Goal: Information Seeking & Learning: Check status

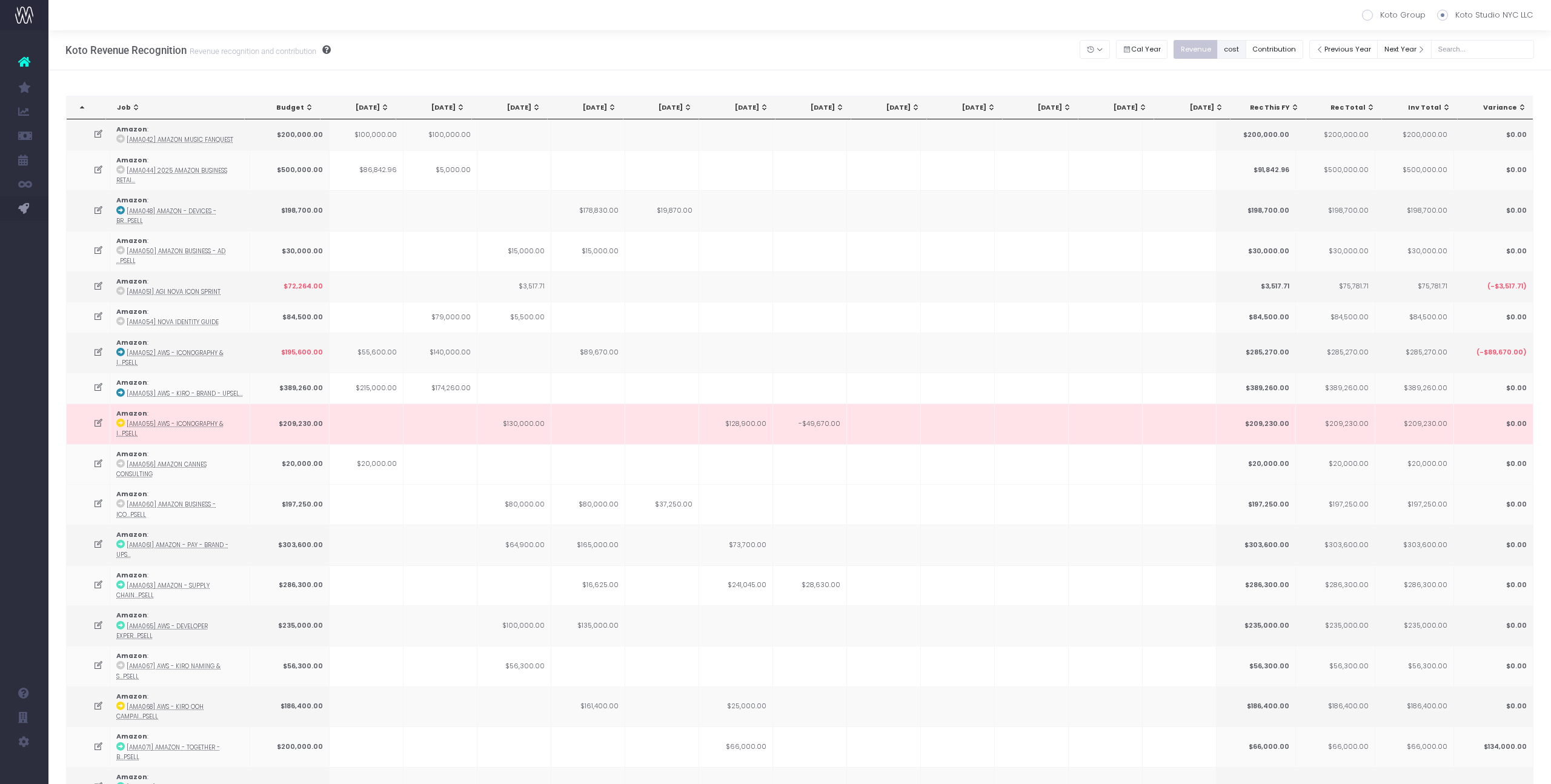
drag, startPoint x: 1233, startPoint y: 53, endPoint x: 1244, endPoint y: 51, distance: 11.2
click at [1233, 53] on button "cost" at bounding box center [1232, 49] width 29 height 19
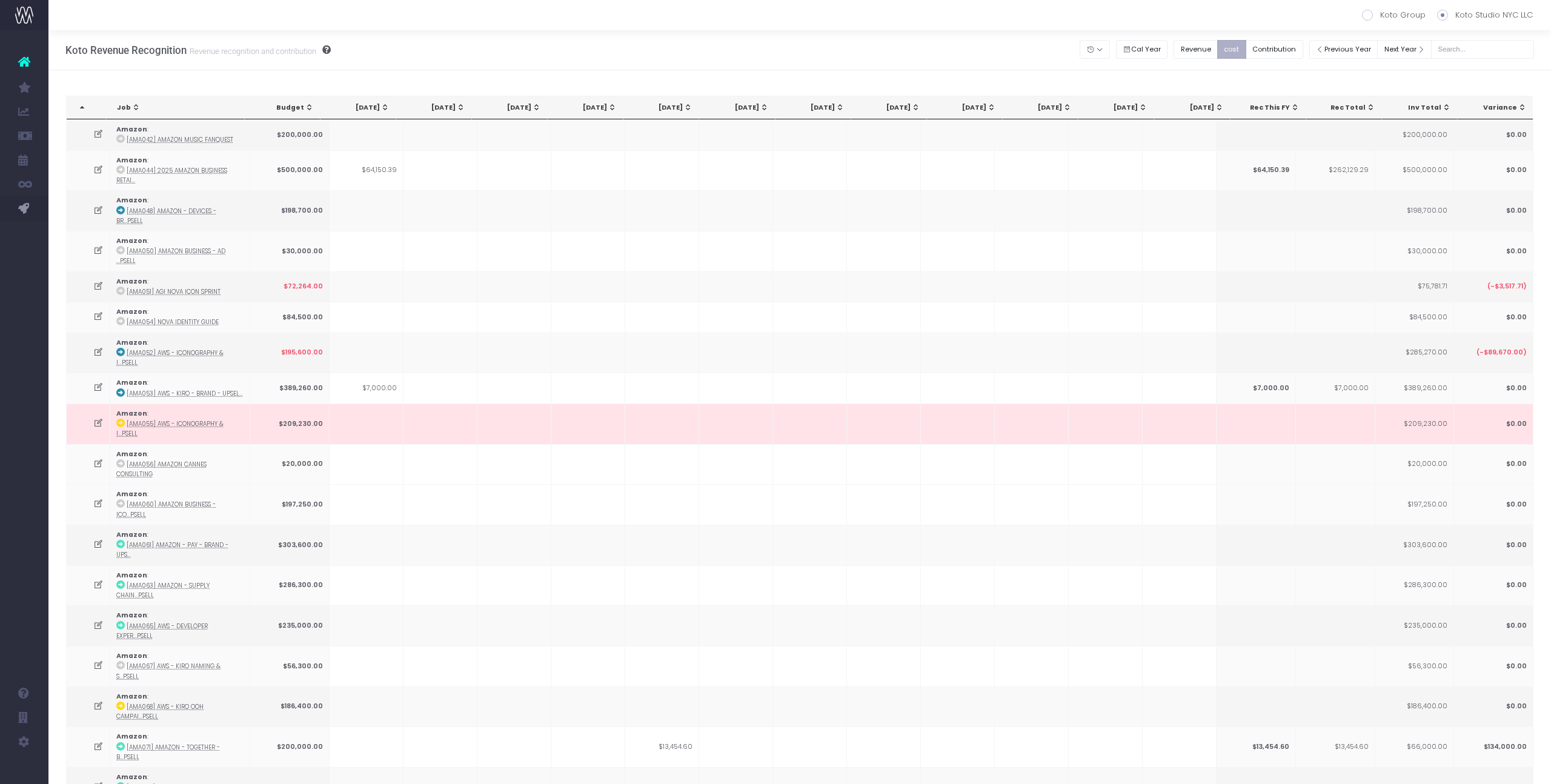
click at [1244, 51] on button "cost" at bounding box center [1232, 49] width 29 height 19
click at [1483, 53] on input "text" at bounding box center [1483, 49] width 103 height 19
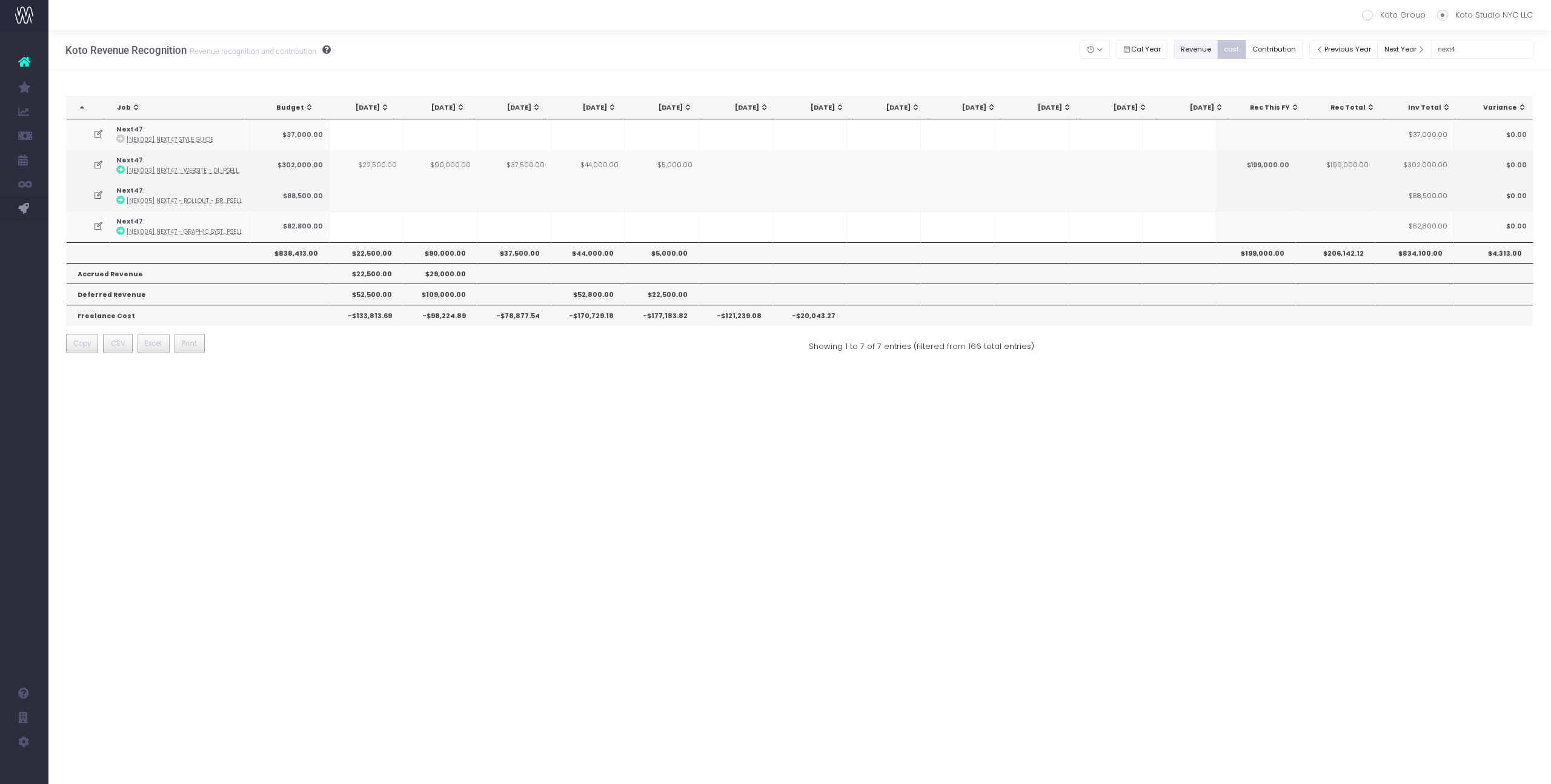
click at [1216, 48] on button "Revenue" at bounding box center [1196, 49] width 44 height 19
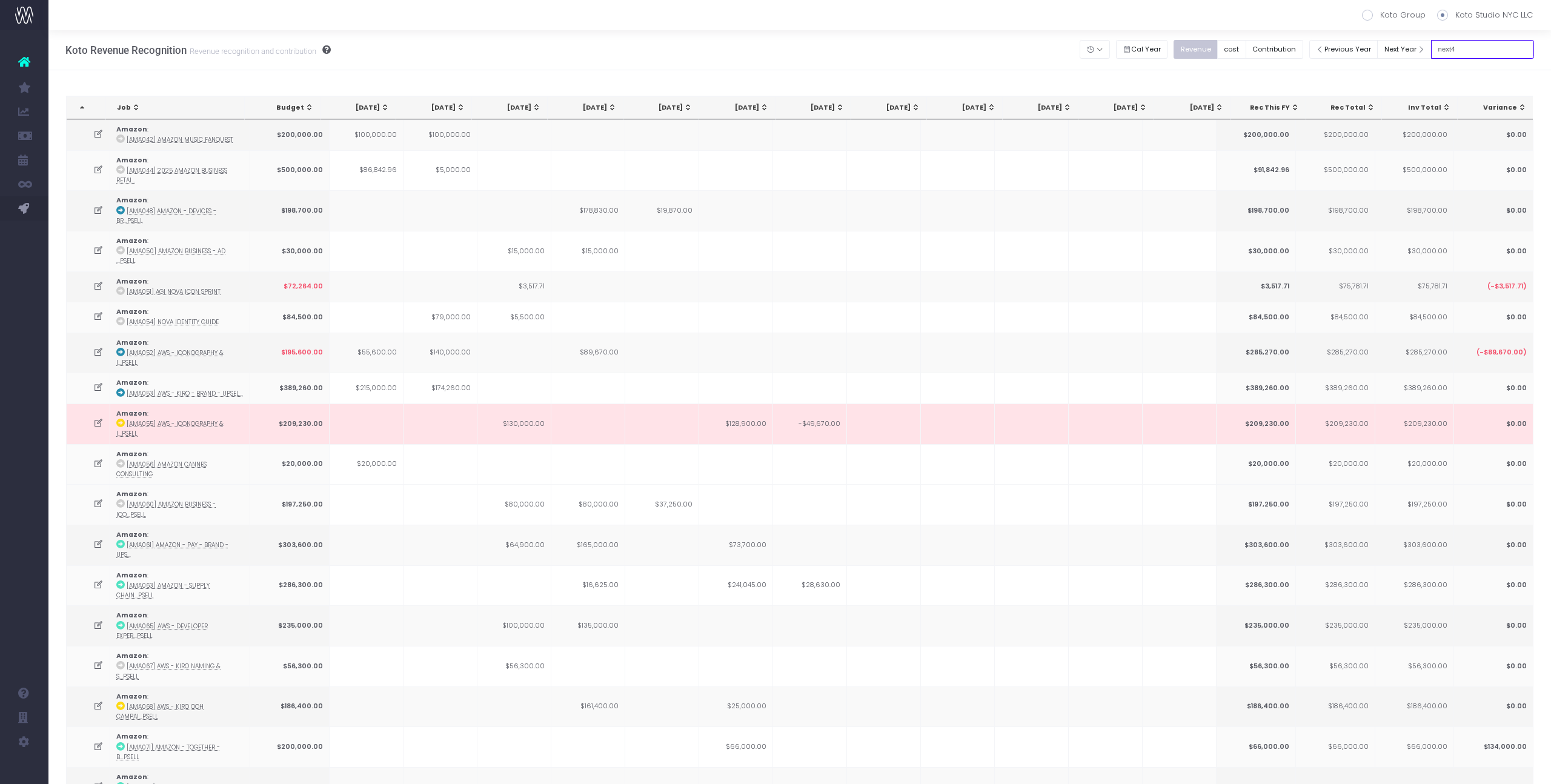
click at [1484, 49] on input "next4" at bounding box center [1483, 49] width 103 height 19
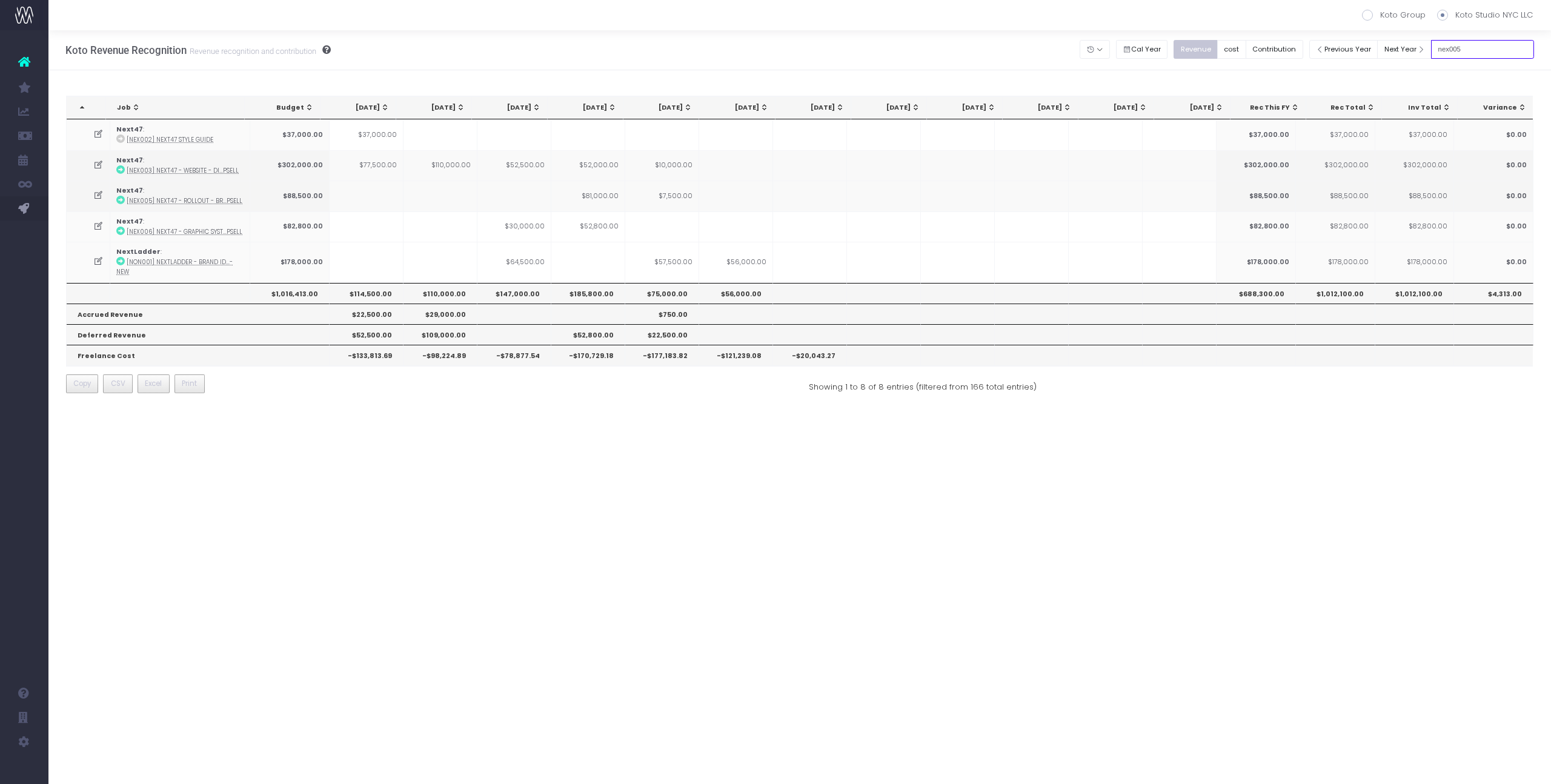
type input "nex005"
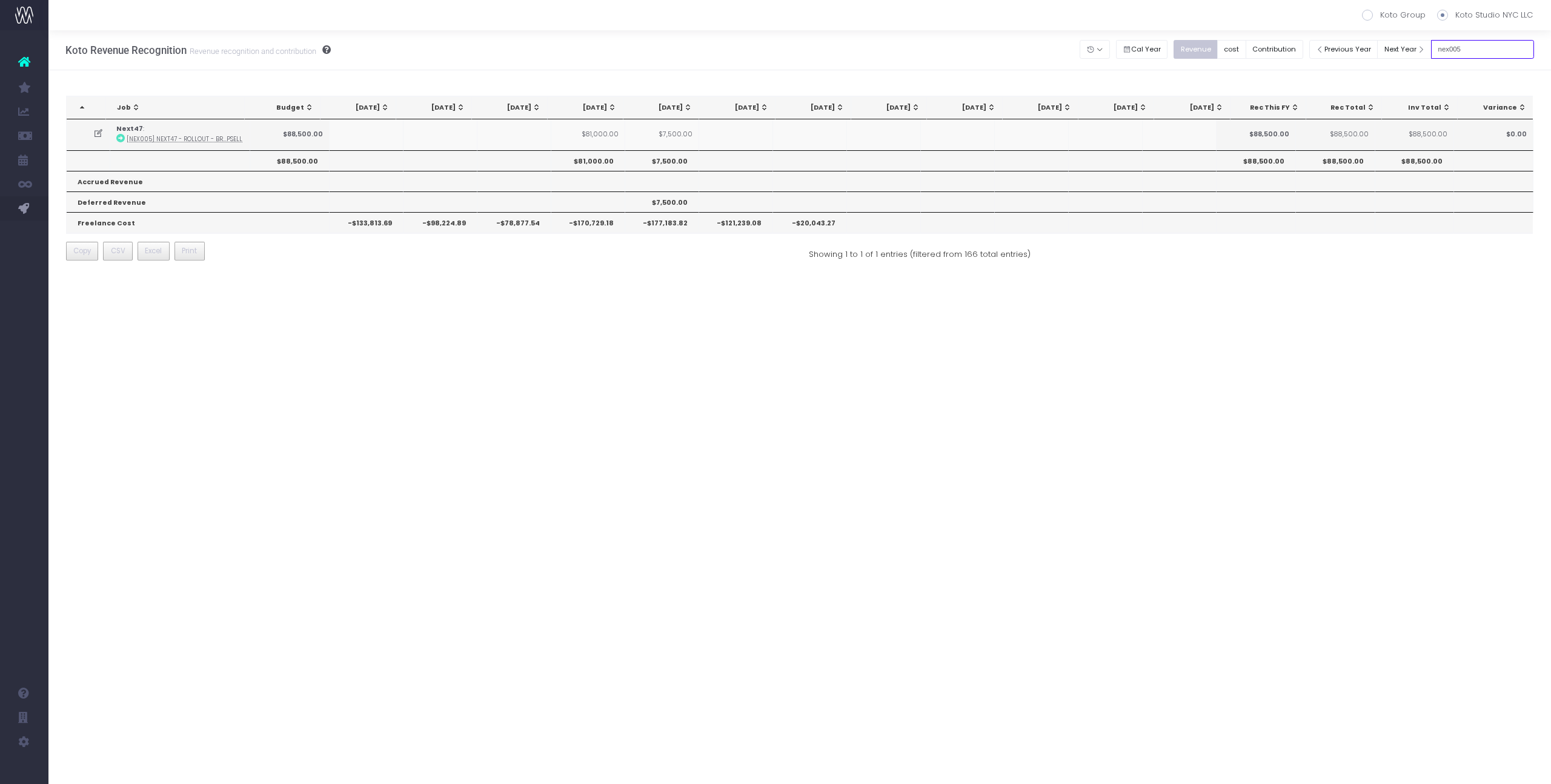
click at [1491, 54] on input "nex005" at bounding box center [1483, 49] width 103 height 19
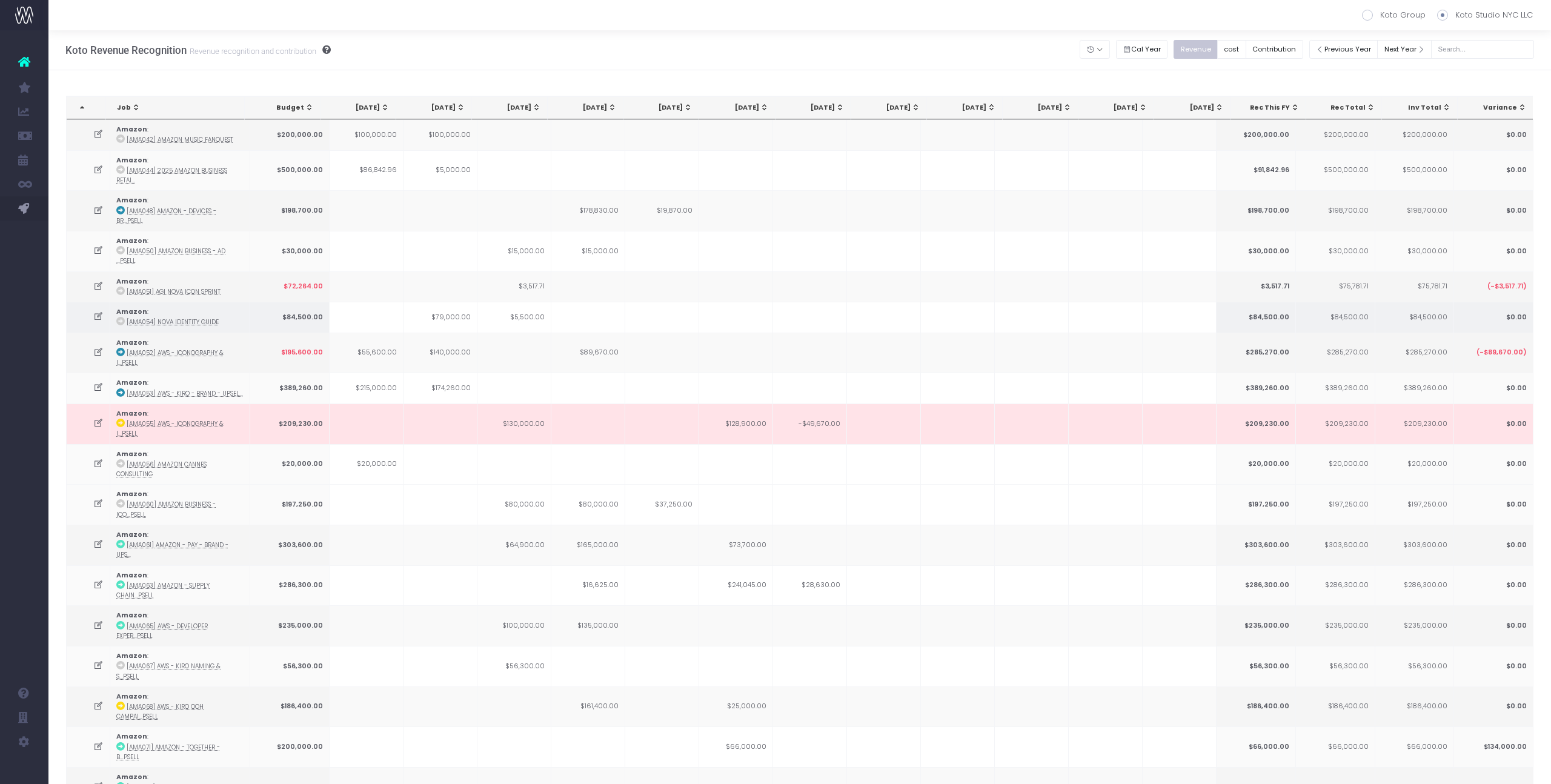
click at [904, 302] on td at bounding box center [884, 317] width 74 height 31
click at [1461, 51] on input "text" at bounding box center [1483, 49] width 103 height 19
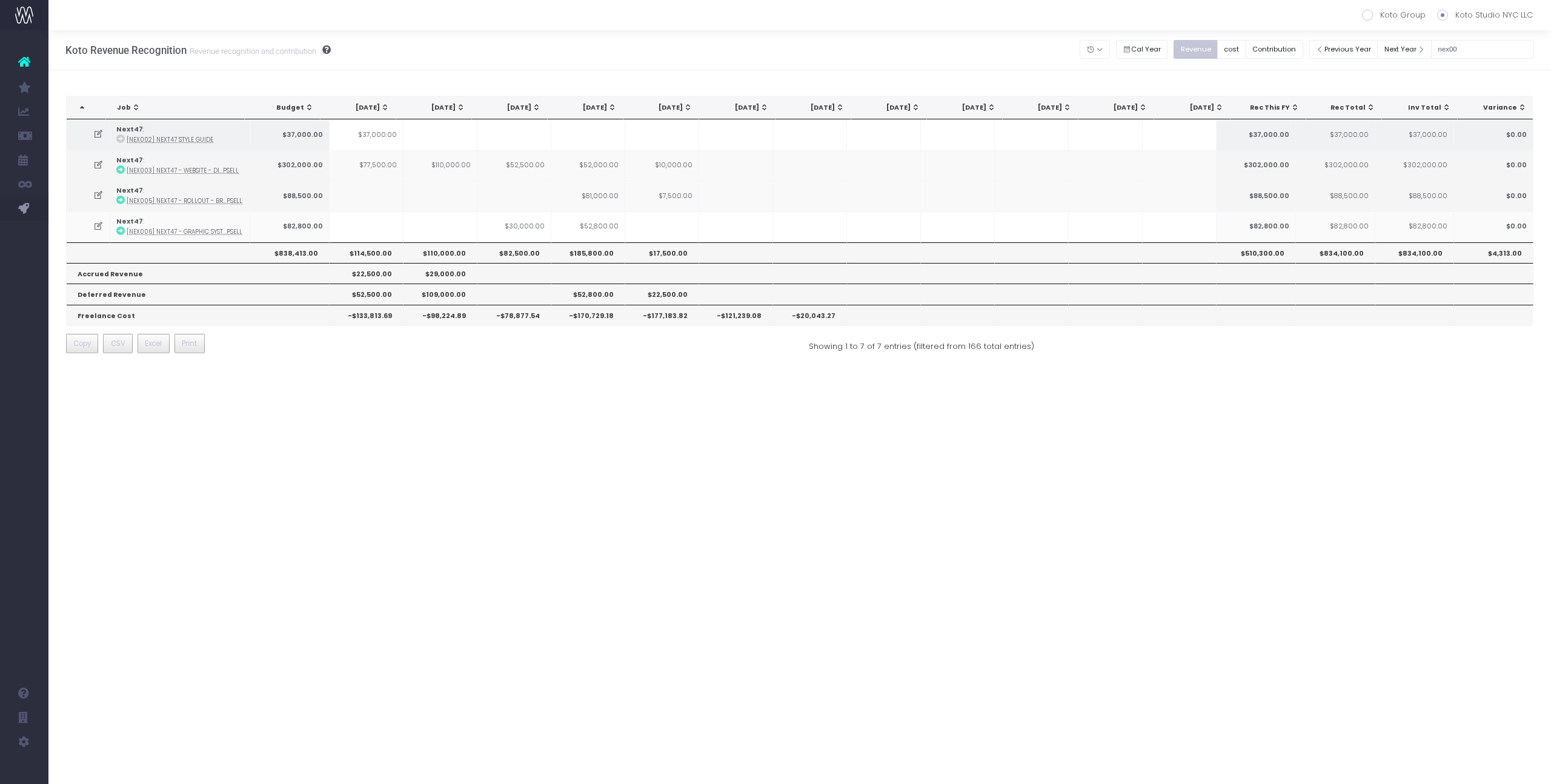
click at [94, 136] on icon at bounding box center [98, 134] width 10 height 10
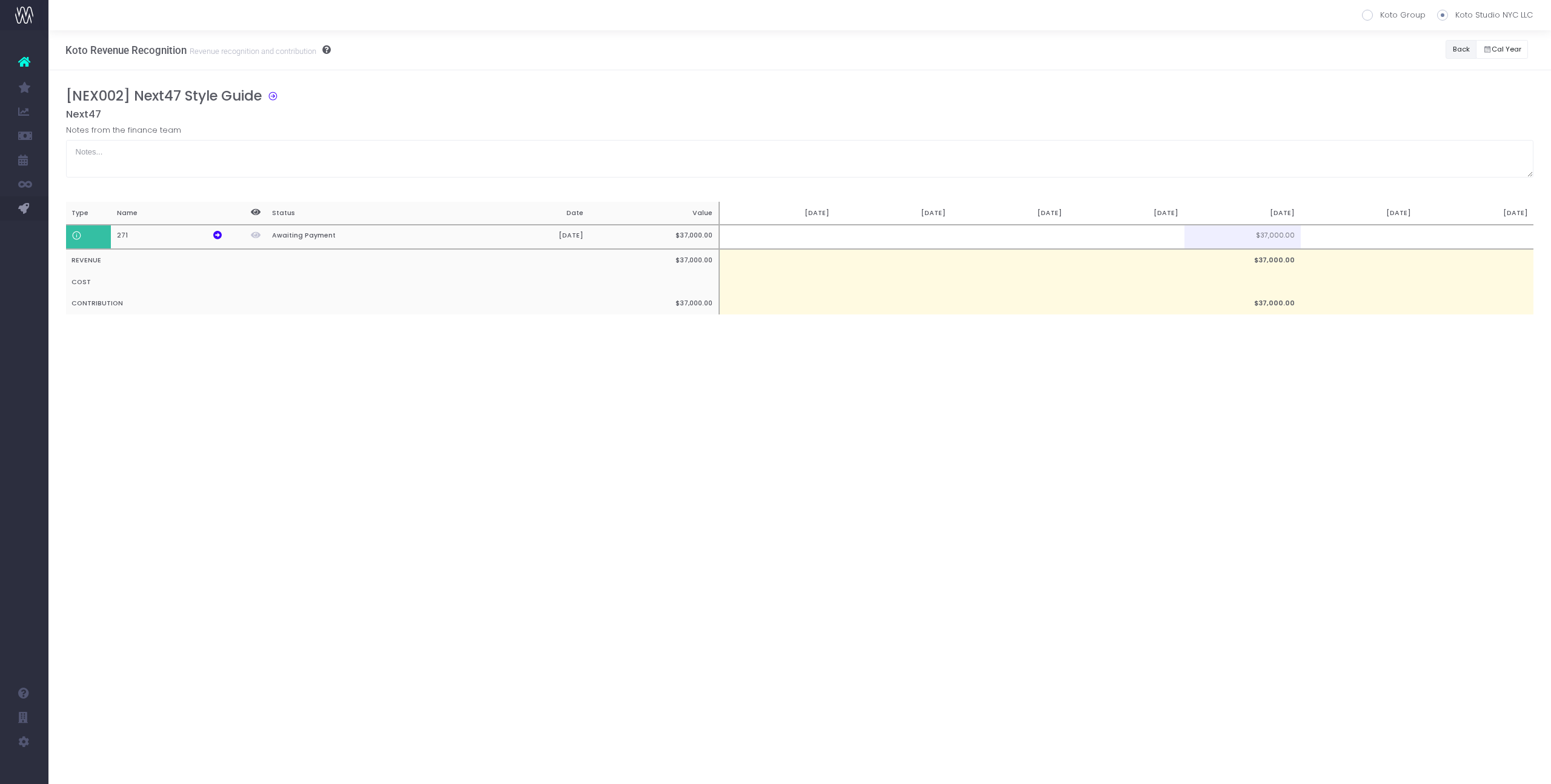
click at [1464, 50] on button "Back" at bounding box center [1461, 49] width 31 height 19
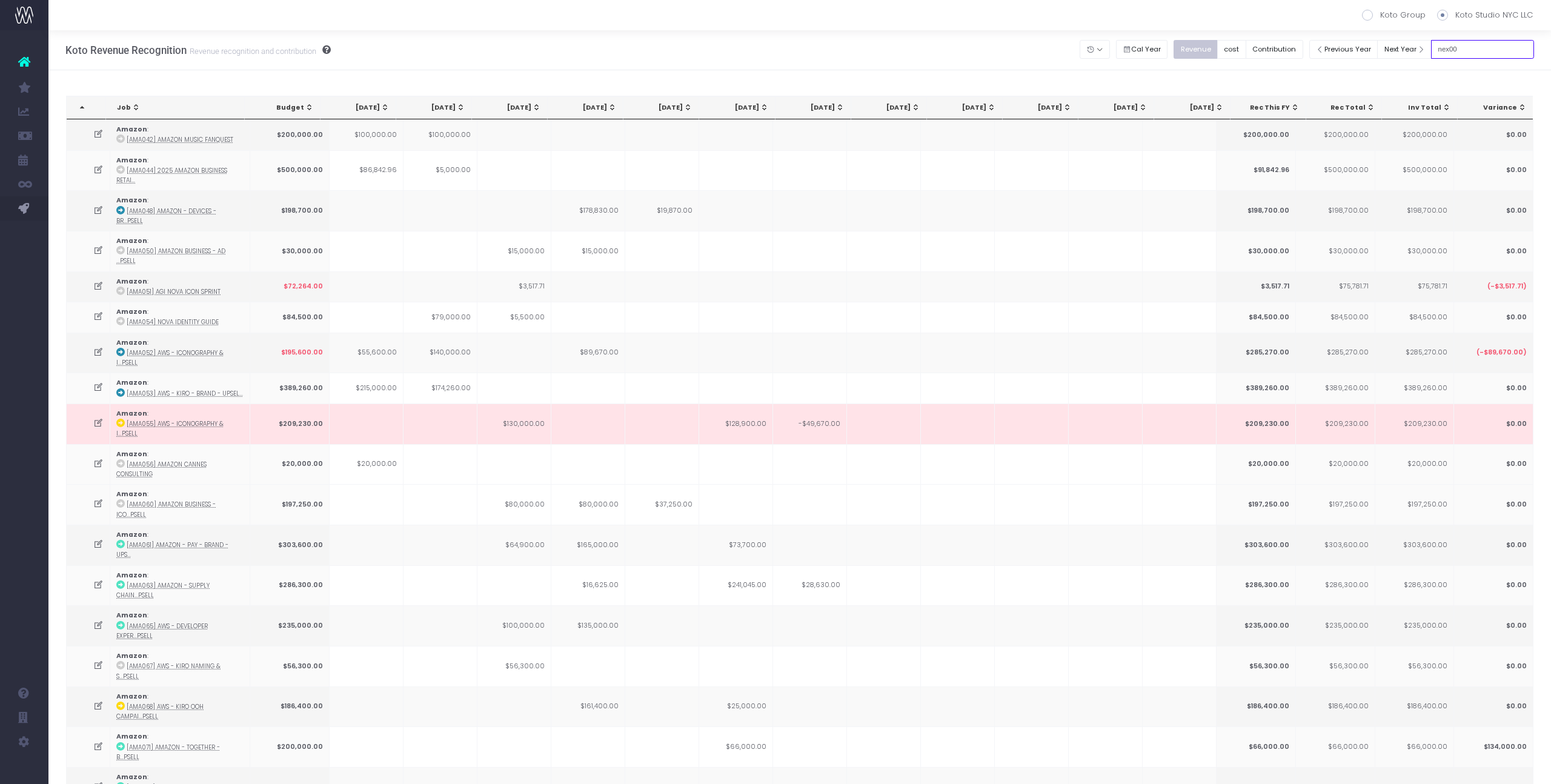
click at [1495, 45] on input "nex00" at bounding box center [1483, 49] width 103 height 19
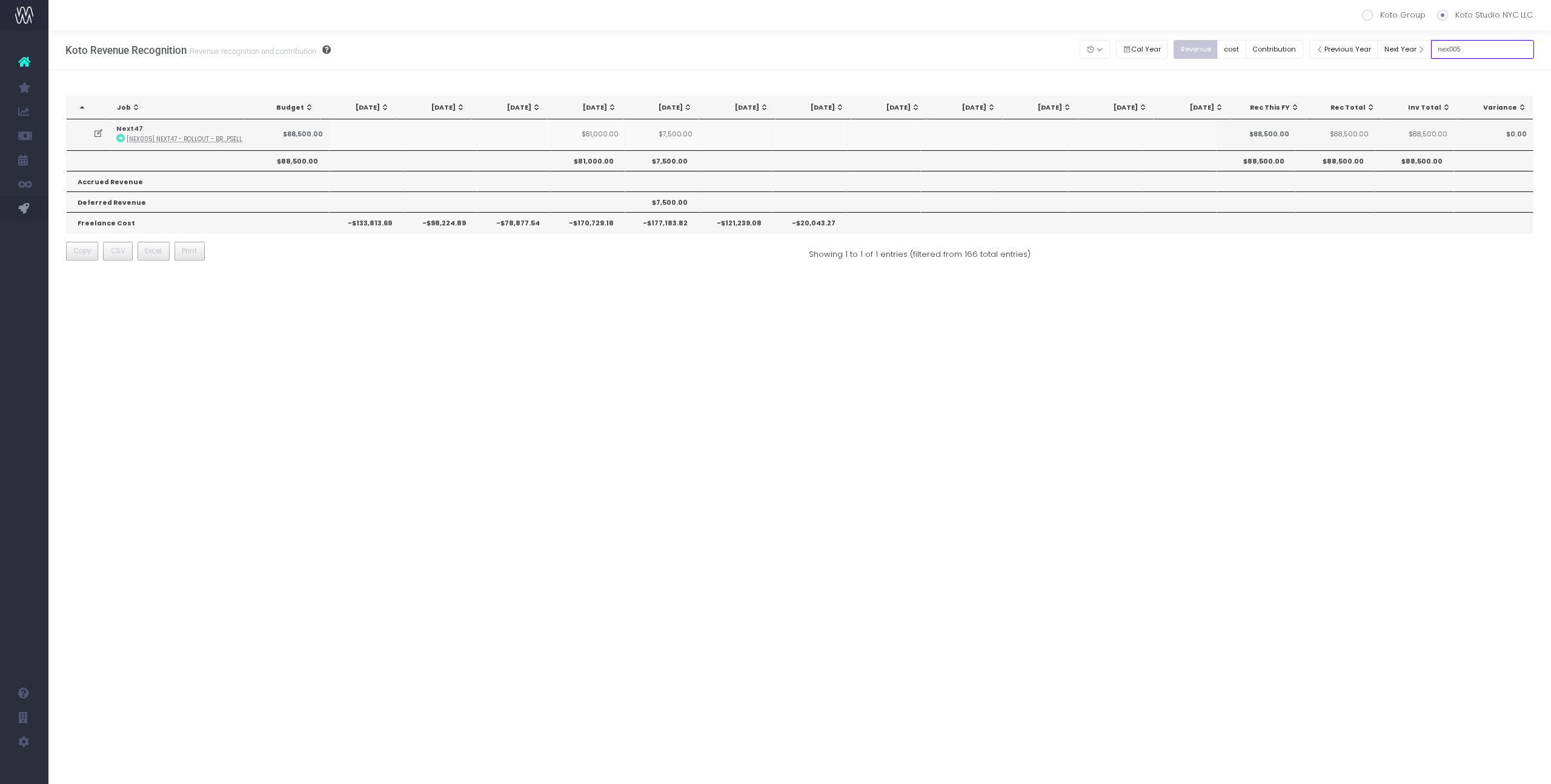
click at [1490, 49] on input "nex005" at bounding box center [1483, 49] width 103 height 19
click at [612, 135] on td "$52,000.00" at bounding box center [588, 134] width 74 height 30
click at [97, 134] on icon at bounding box center [98, 133] width 10 height 10
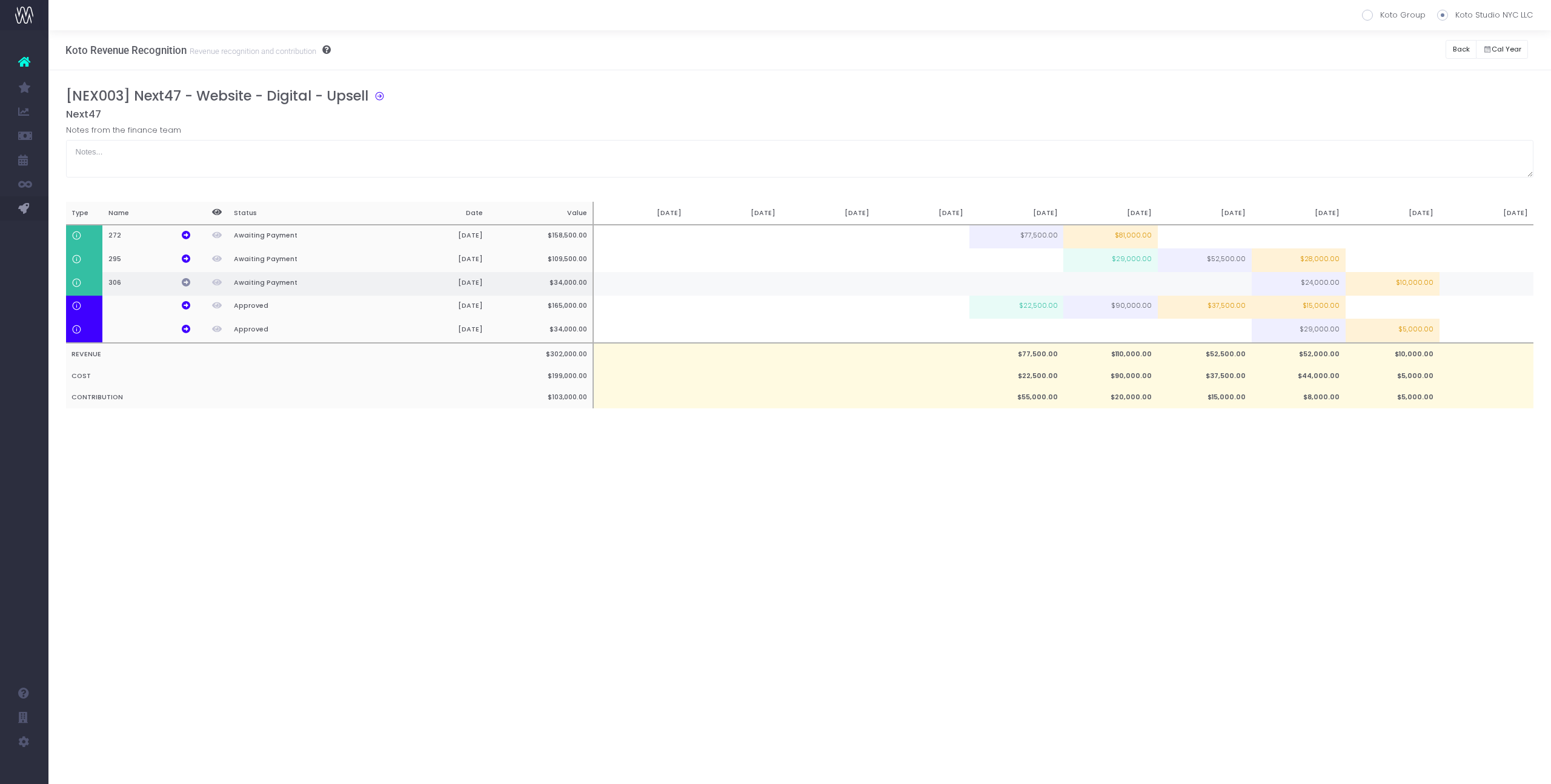
click at [185, 285] on icon at bounding box center [186, 282] width 9 height 9
click at [1461, 49] on button "Back" at bounding box center [1461, 49] width 31 height 19
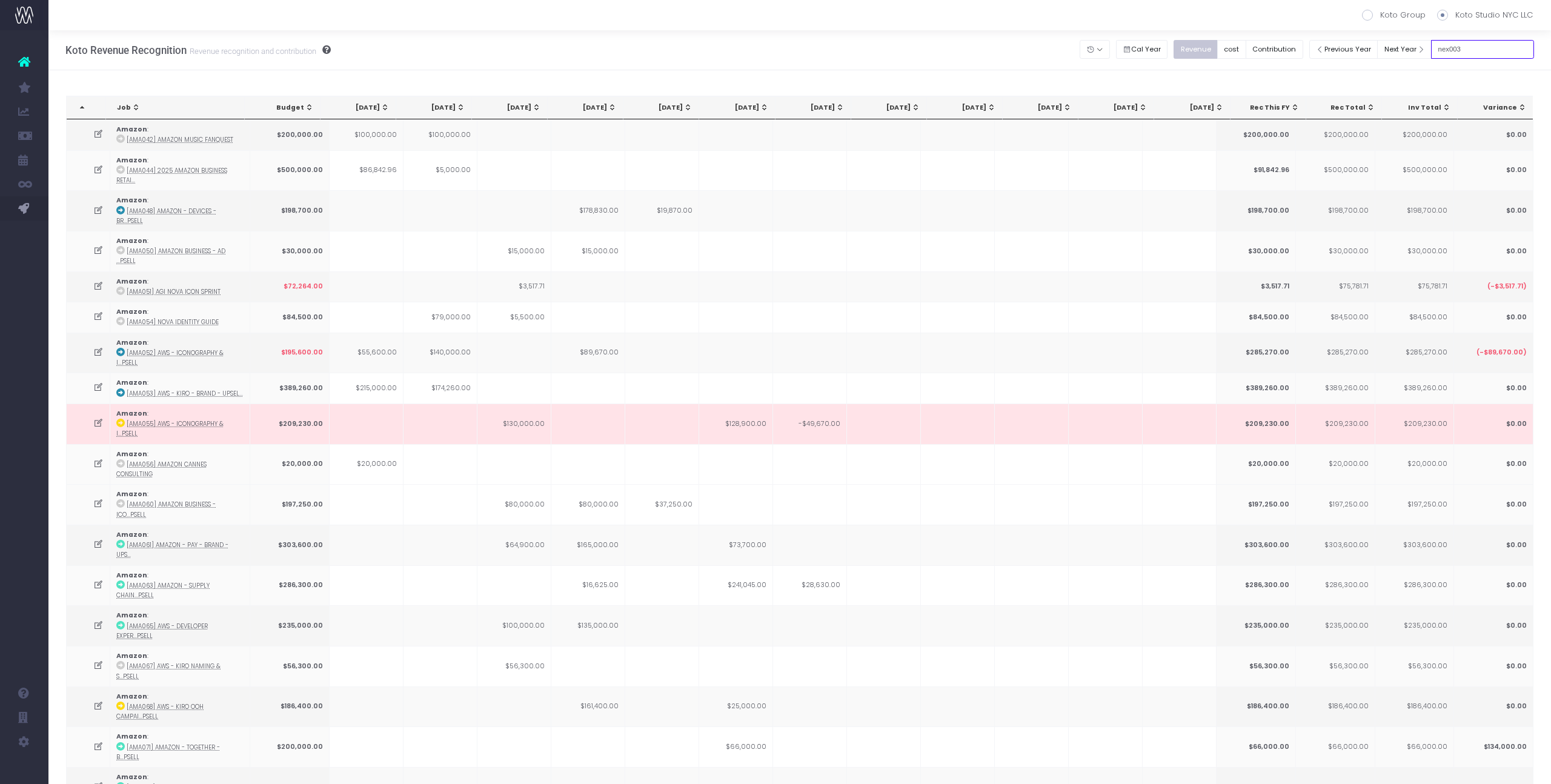
click at [1484, 44] on input "nex003" at bounding box center [1483, 49] width 103 height 19
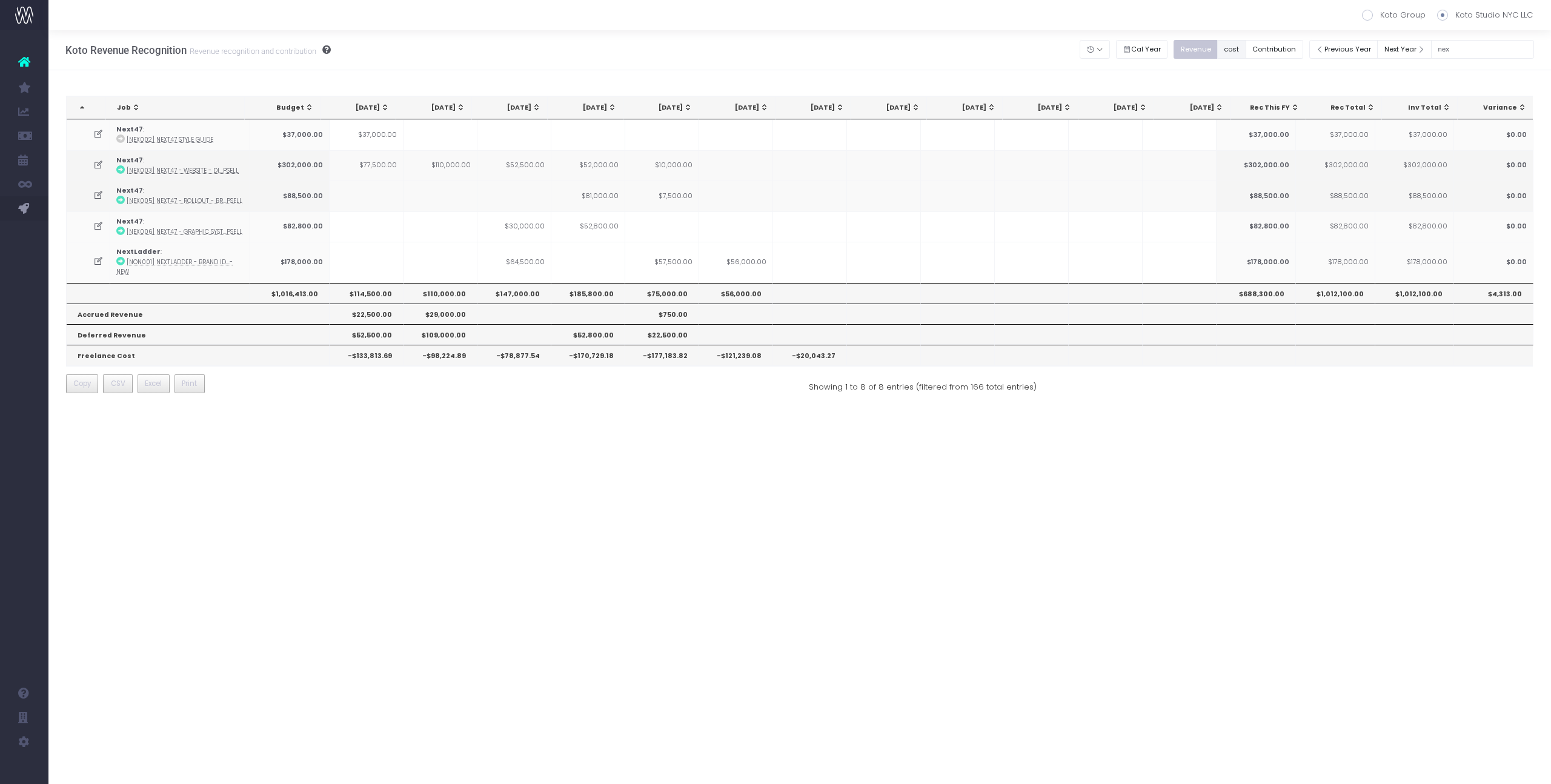
click at [1247, 46] on button "cost" at bounding box center [1232, 49] width 29 height 19
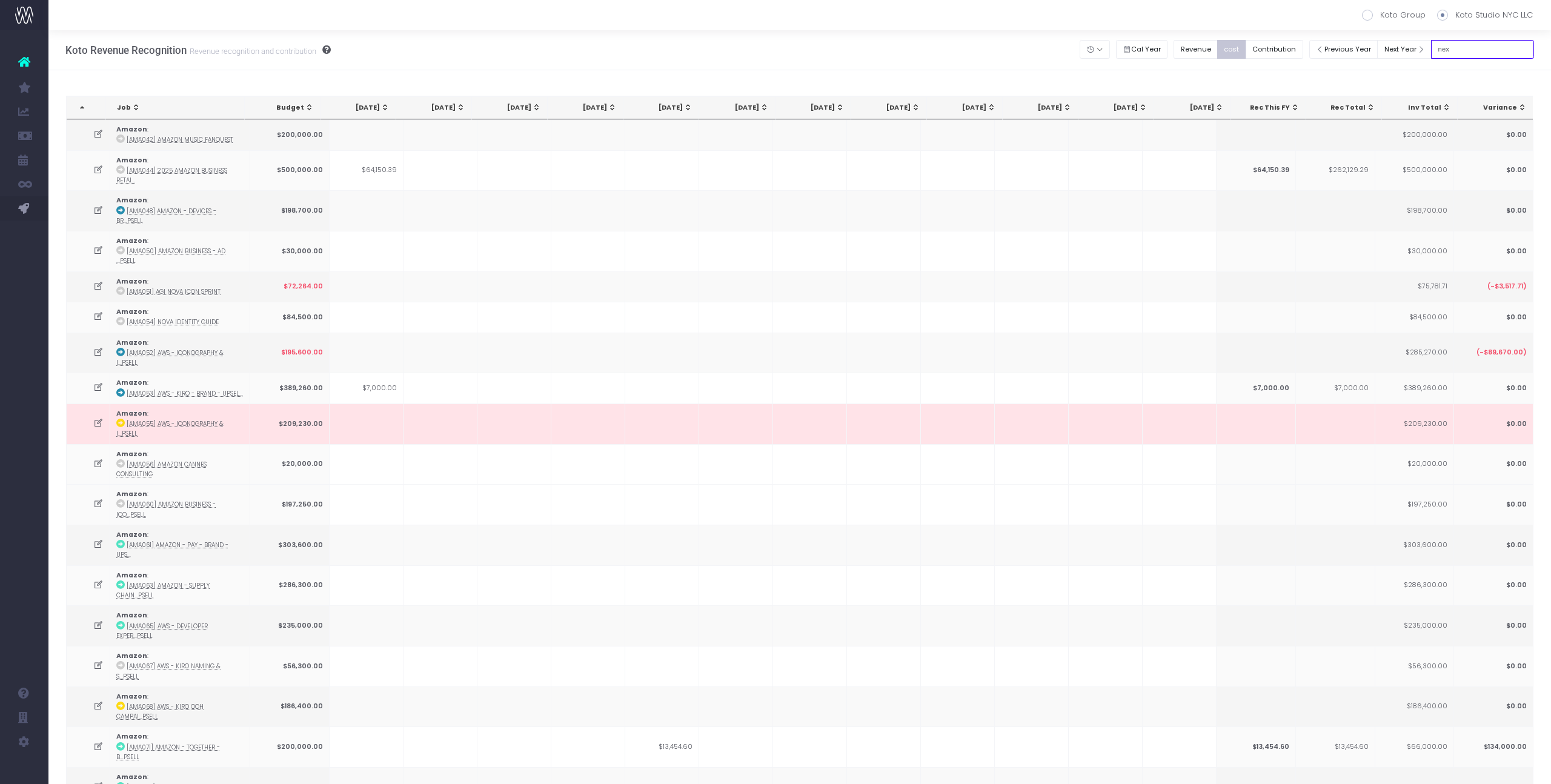
click at [1457, 48] on input "nex" at bounding box center [1483, 49] width 103 height 19
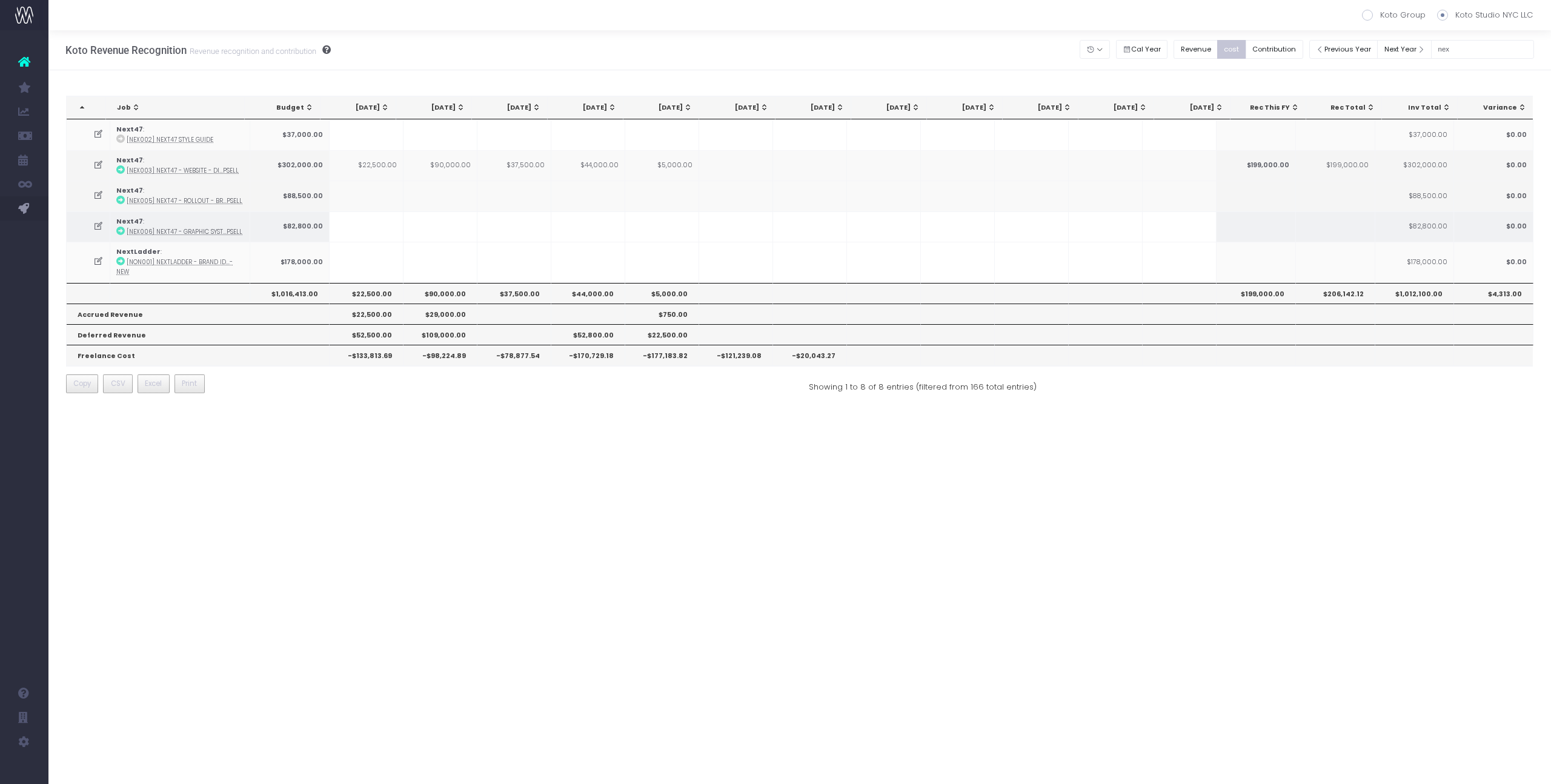
click at [178, 219] on td "Next47 : [NEX006] Next47 - Graphic Syst...psell" at bounding box center [180, 227] width 140 height 31
click at [121, 199] on icon at bounding box center [120, 200] width 9 height 9
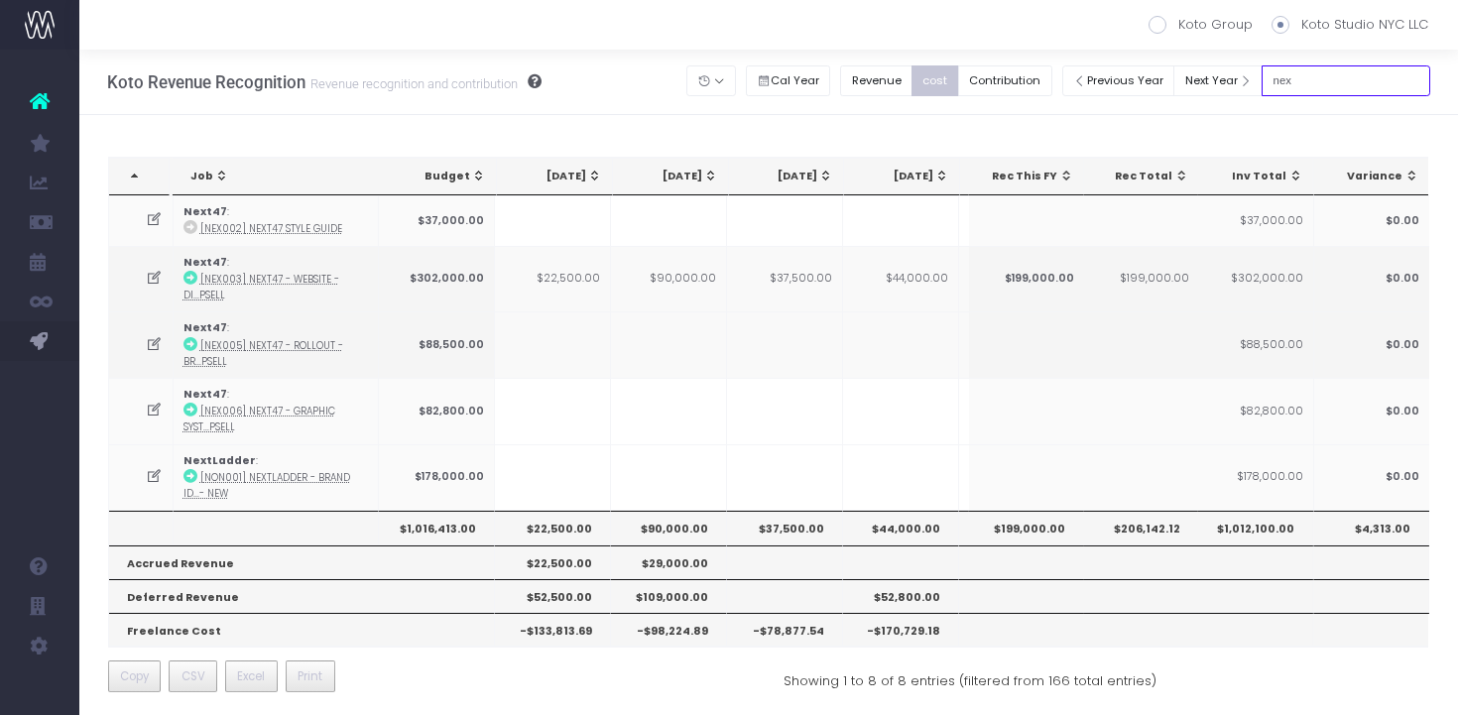
click at [1326, 82] on input "nex" at bounding box center [1345, 80] width 169 height 31
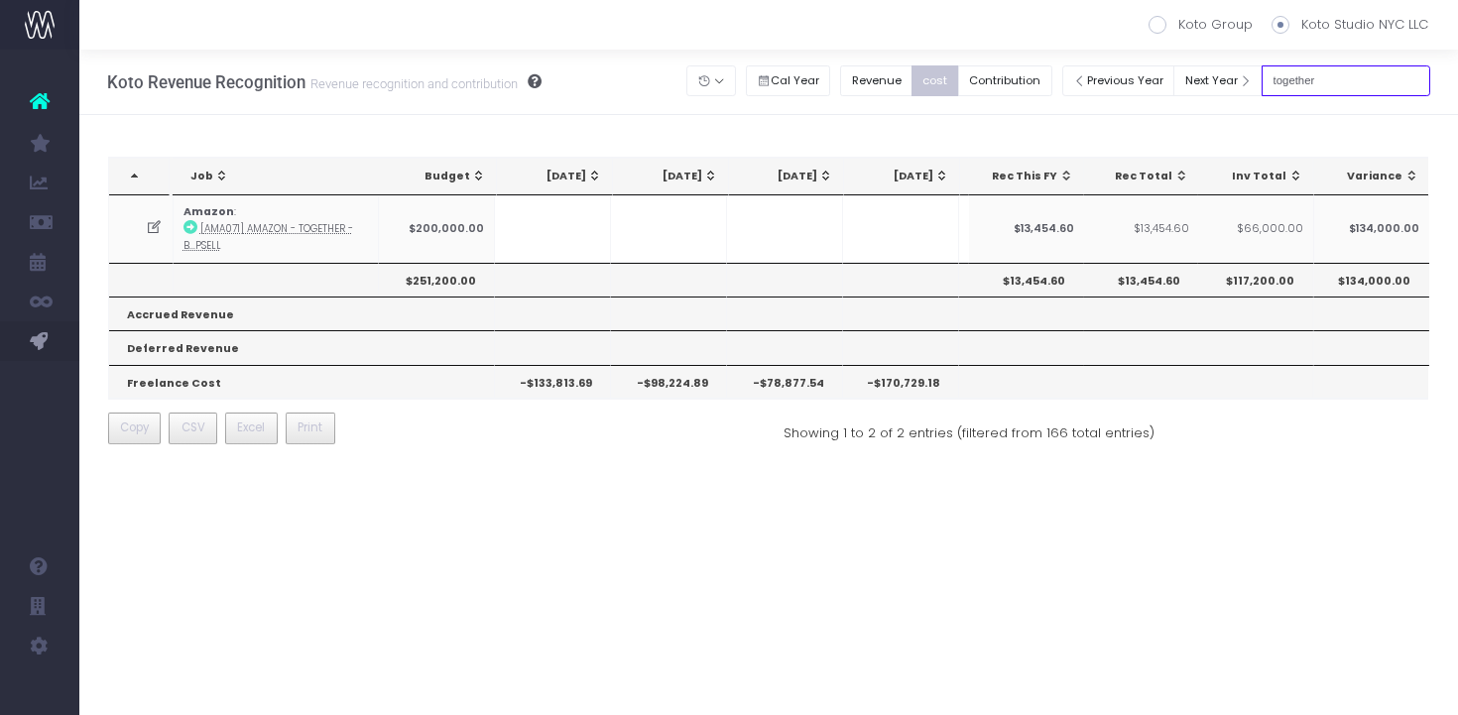
type input "together"
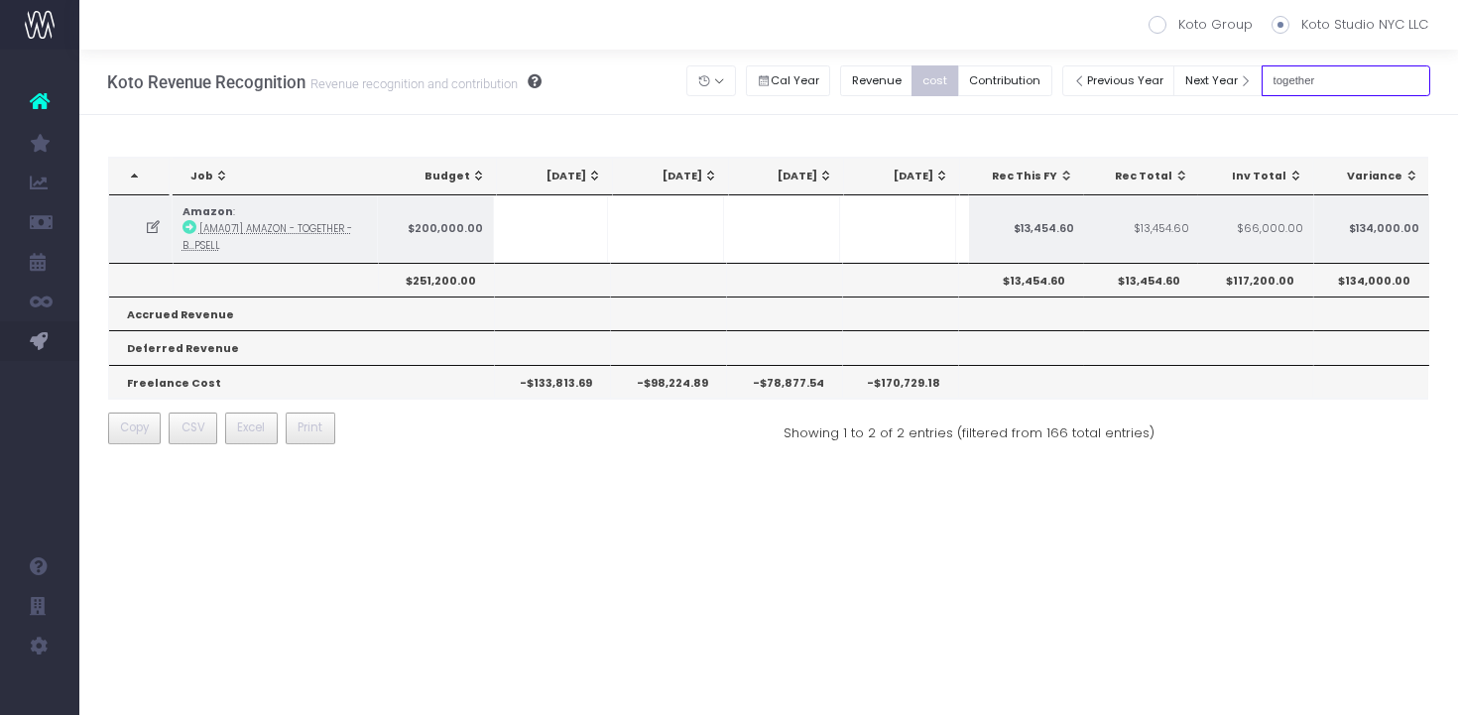
scroll to position [0, 3]
click at [157, 233] on icon at bounding box center [153, 227] width 17 height 17
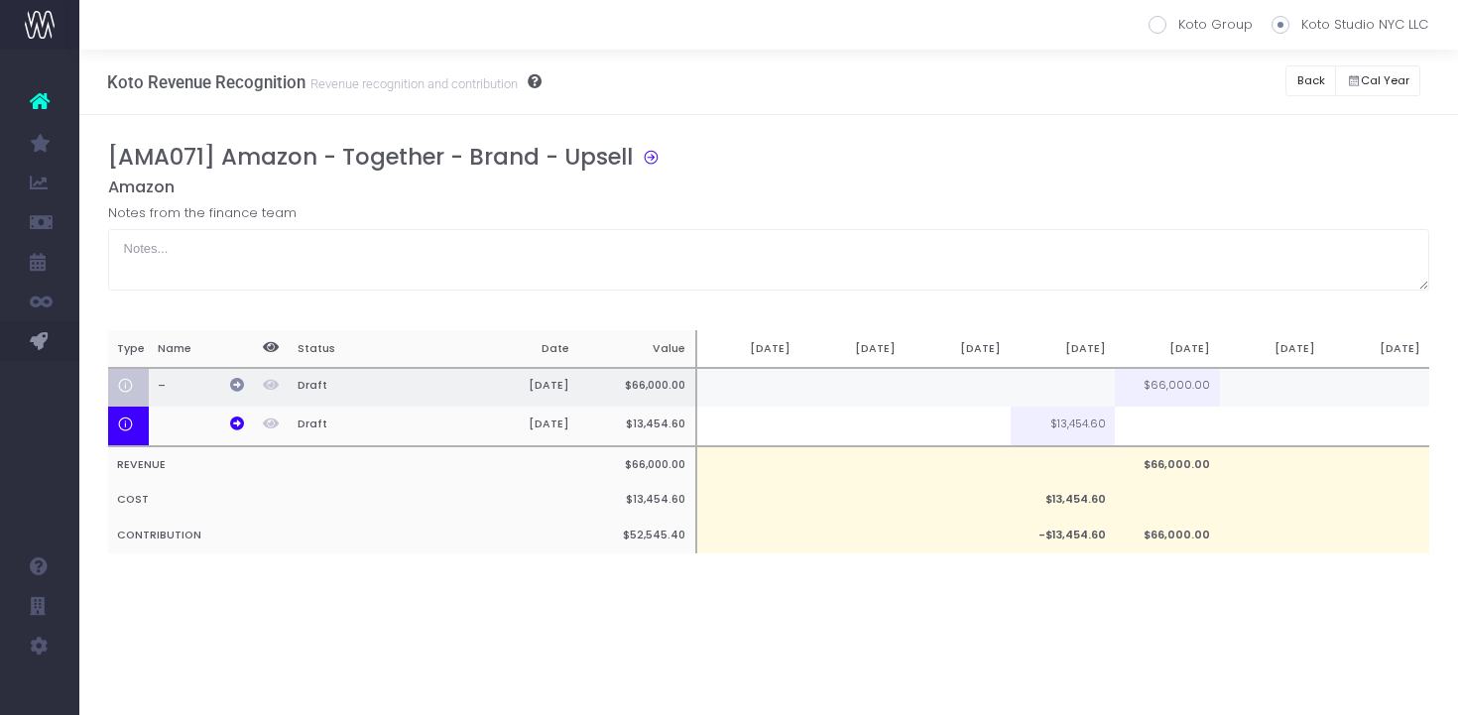
click at [236, 386] on icon at bounding box center [237, 385] width 14 height 14
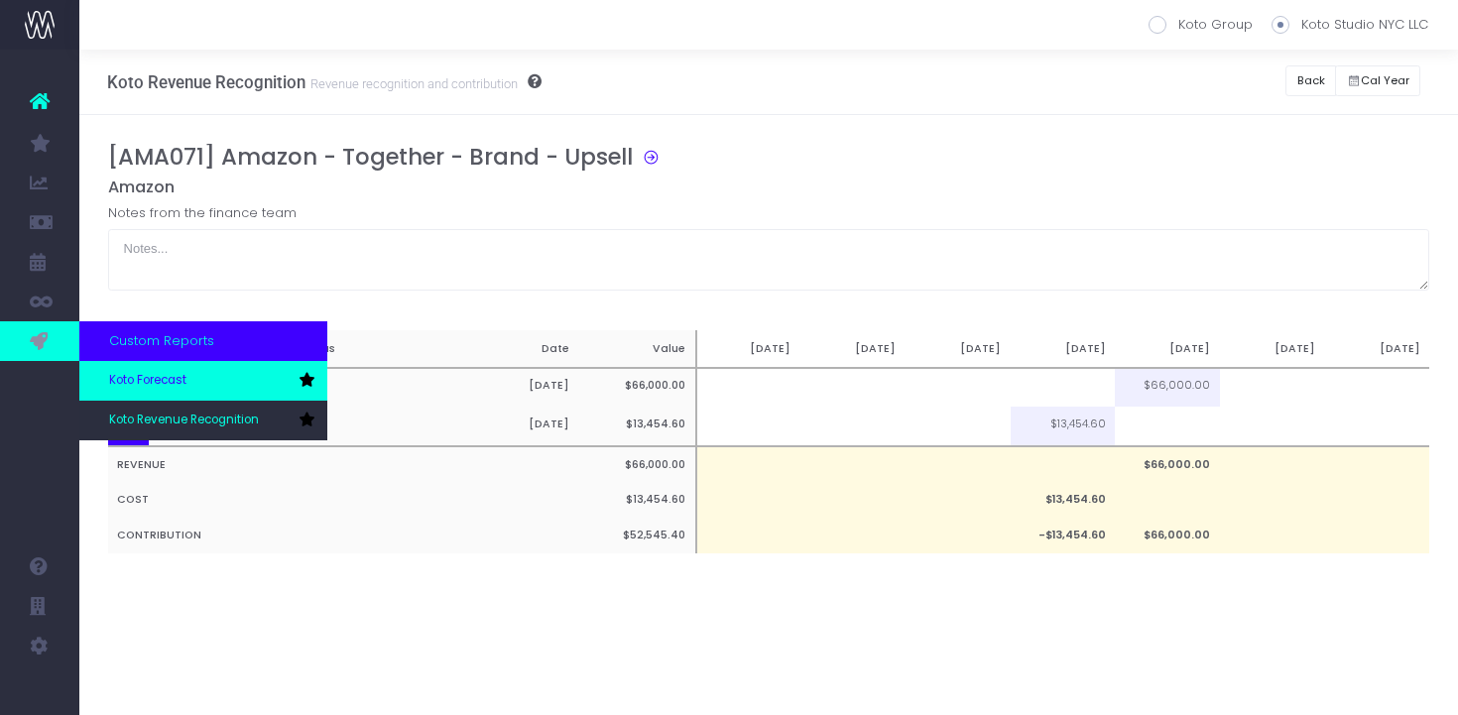
click at [172, 376] on span "Koto Forecast" at bounding box center [147, 381] width 77 height 18
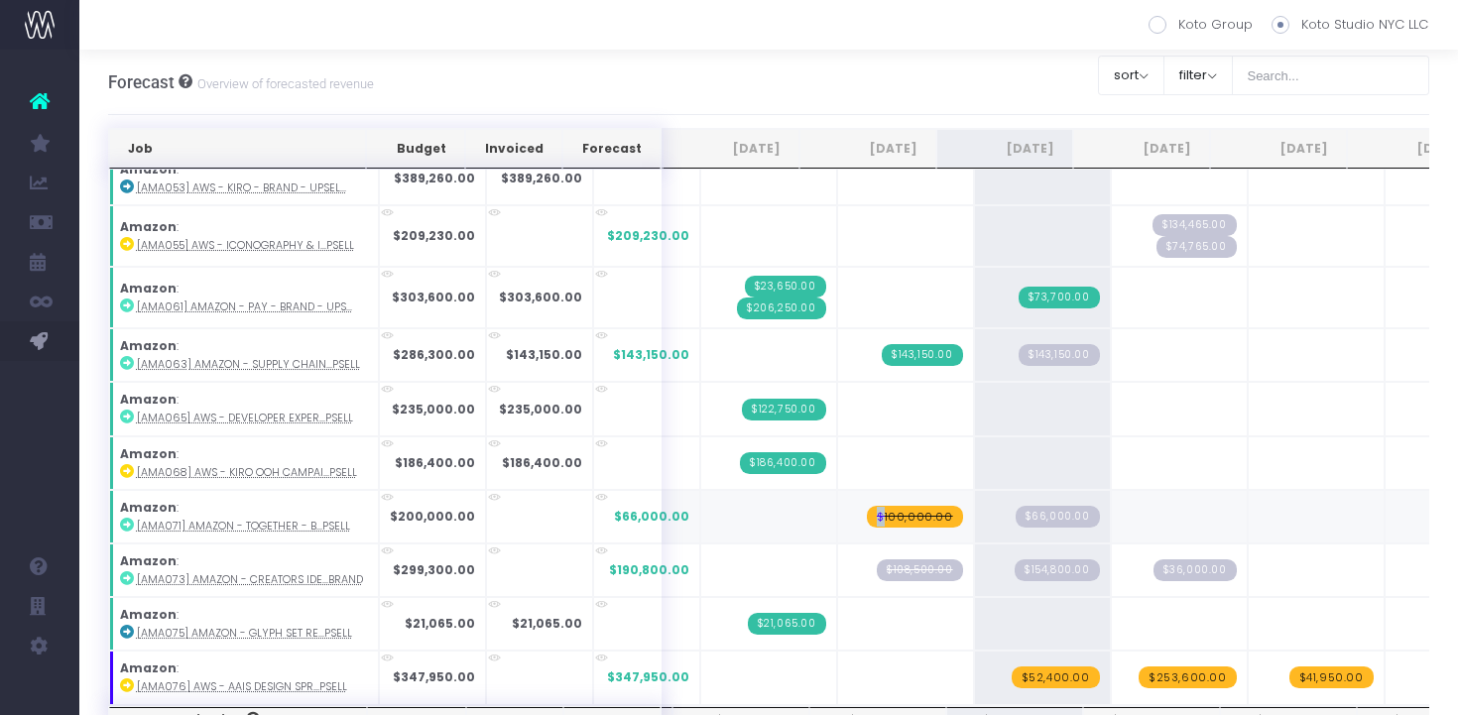
click at [875, 514] on span "$100,000.00" at bounding box center [915, 517] width 96 height 22
click at [870, 509] on span "$100,000.00" at bounding box center [915, 517] width 96 height 22
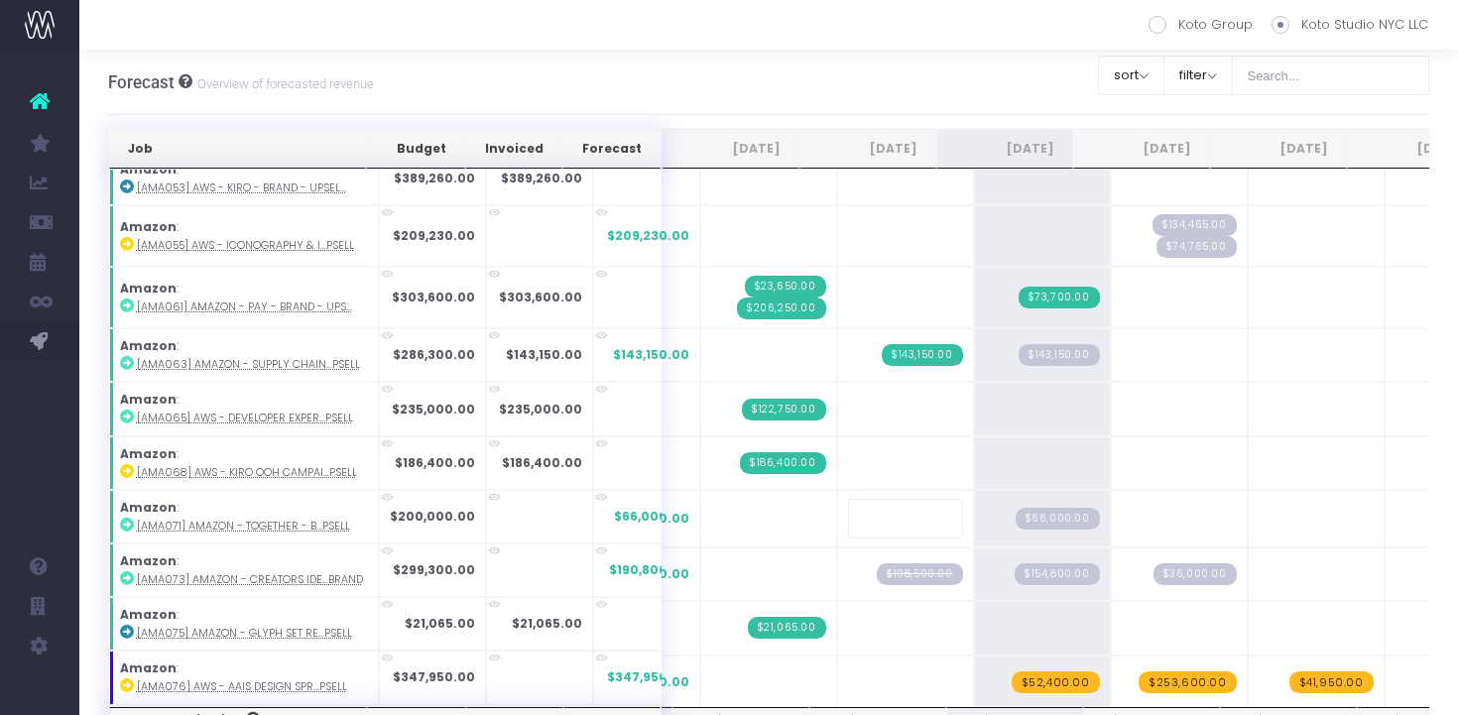
click at [873, 84] on div "Forecast Overview of forecasted revenue Koto Group Koto Studio NYC LLC Clear Fi…" at bounding box center [769, 82] width 1322 height 65
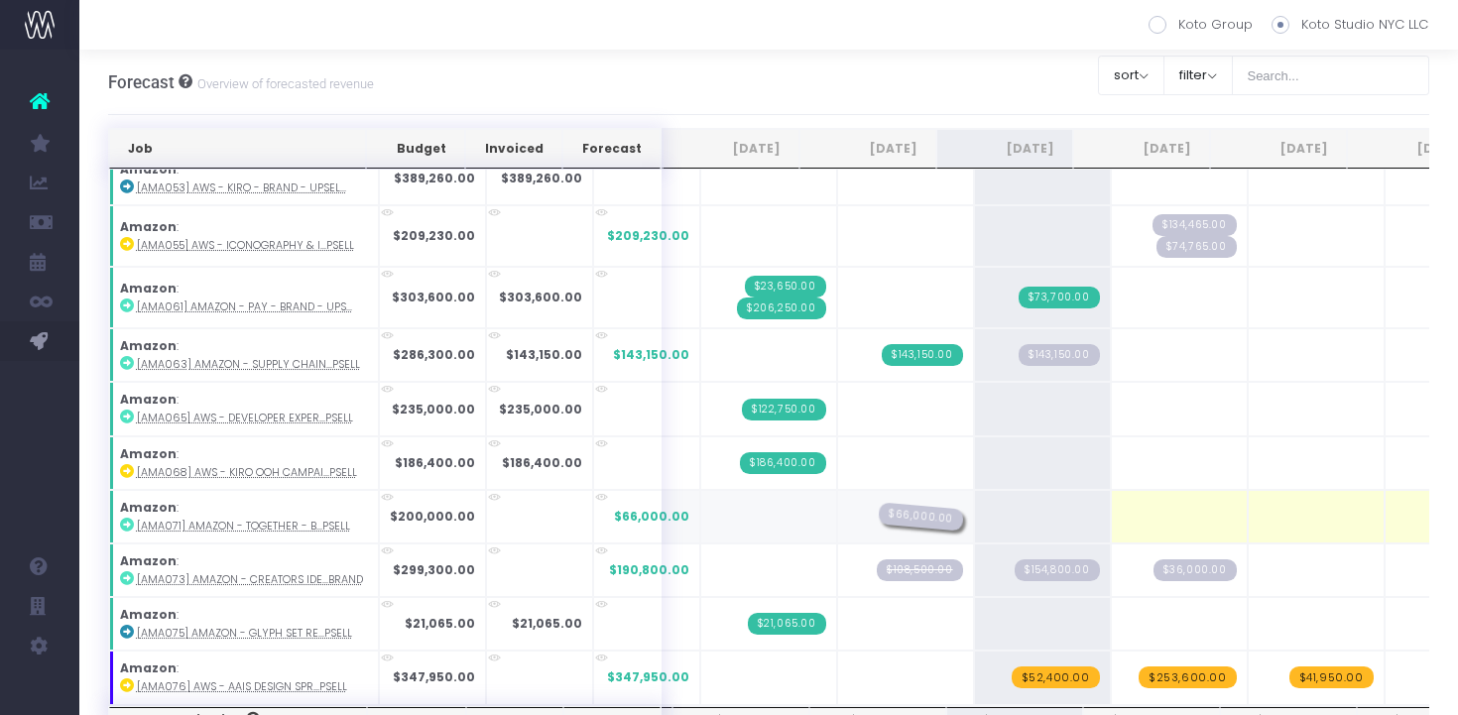
drag, startPoint x: 1010, startPoint y: 520, endPoint x: 910, endPoint y: 512, distance: 100.5
click at [910, 512] on span "$66,000.00" at bounding box center [920, 516] width 86 height 29
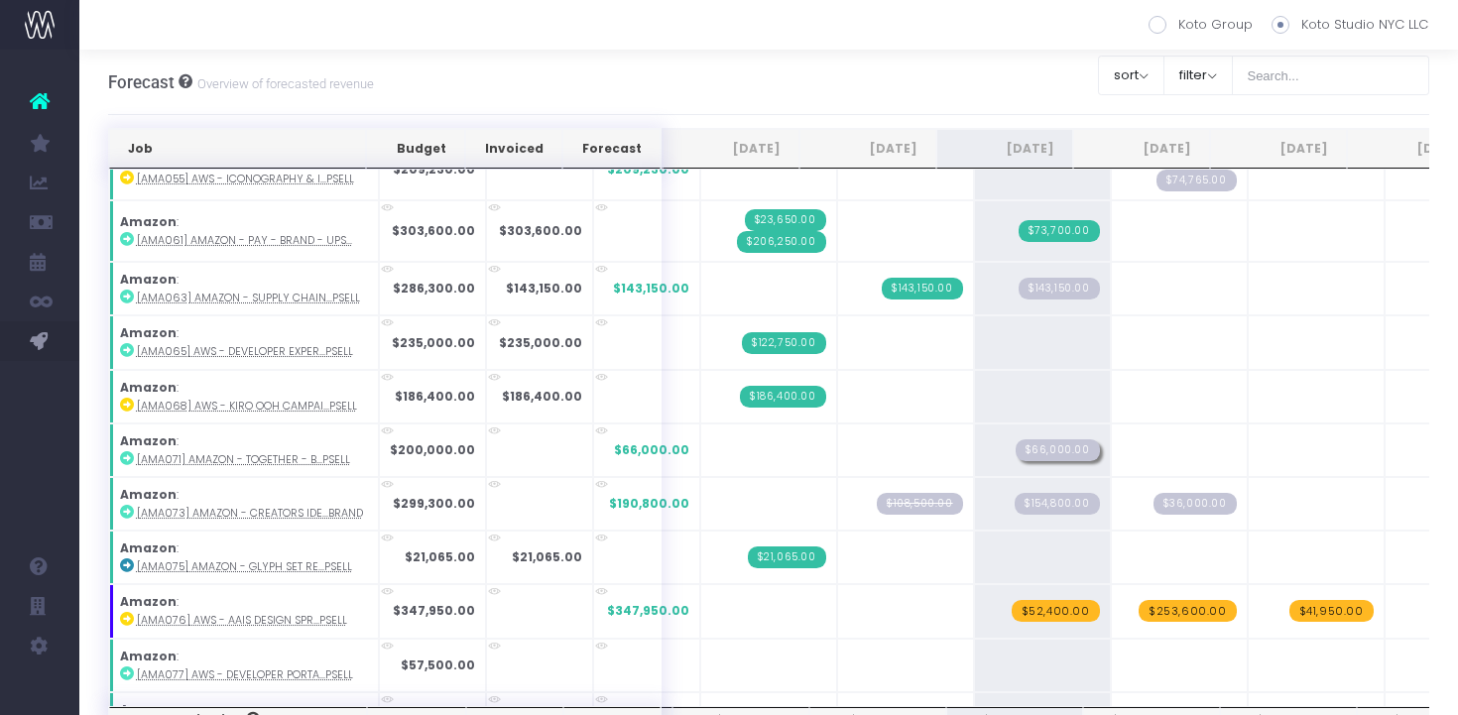
scroll to position [313, 0]
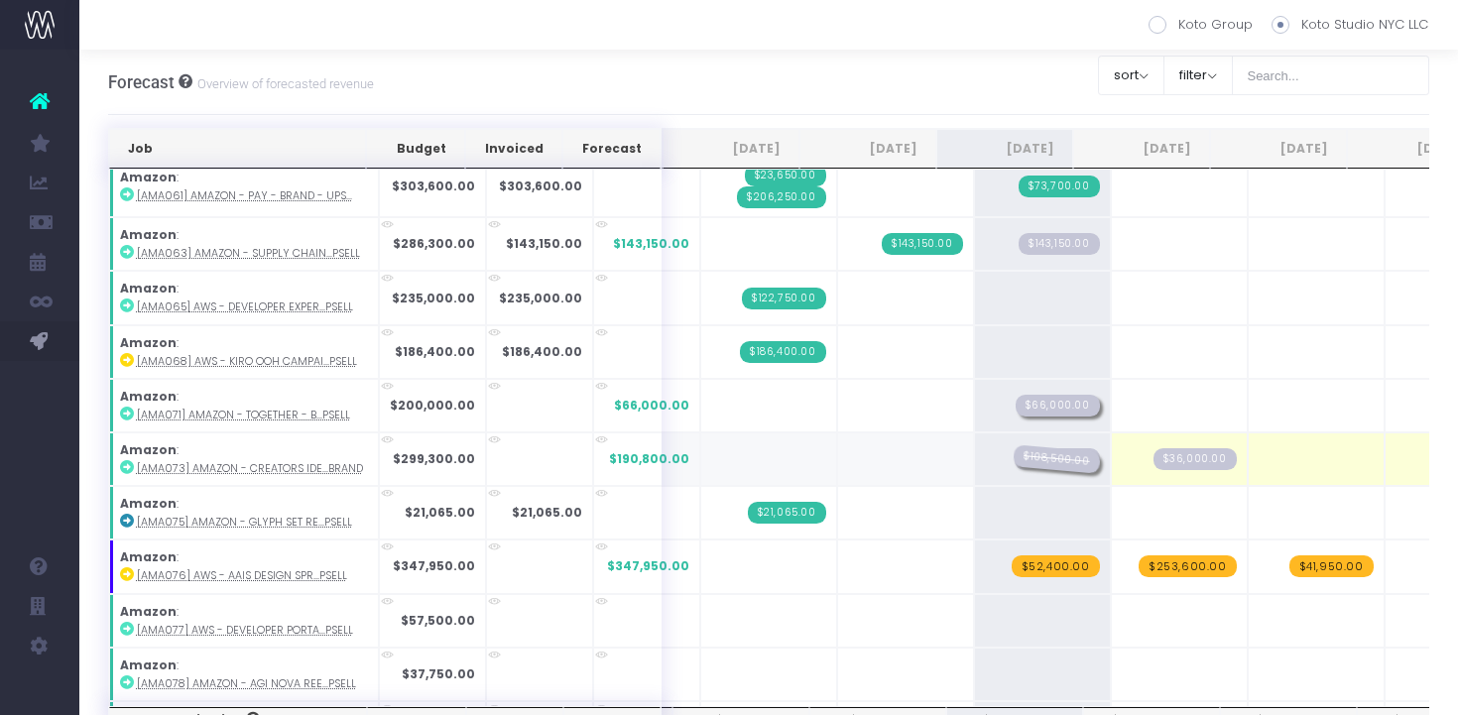
drag, startPoint x: 895, startPoint y: 450, endPoint x: 973, endPoint y: 468, distance: 79.4
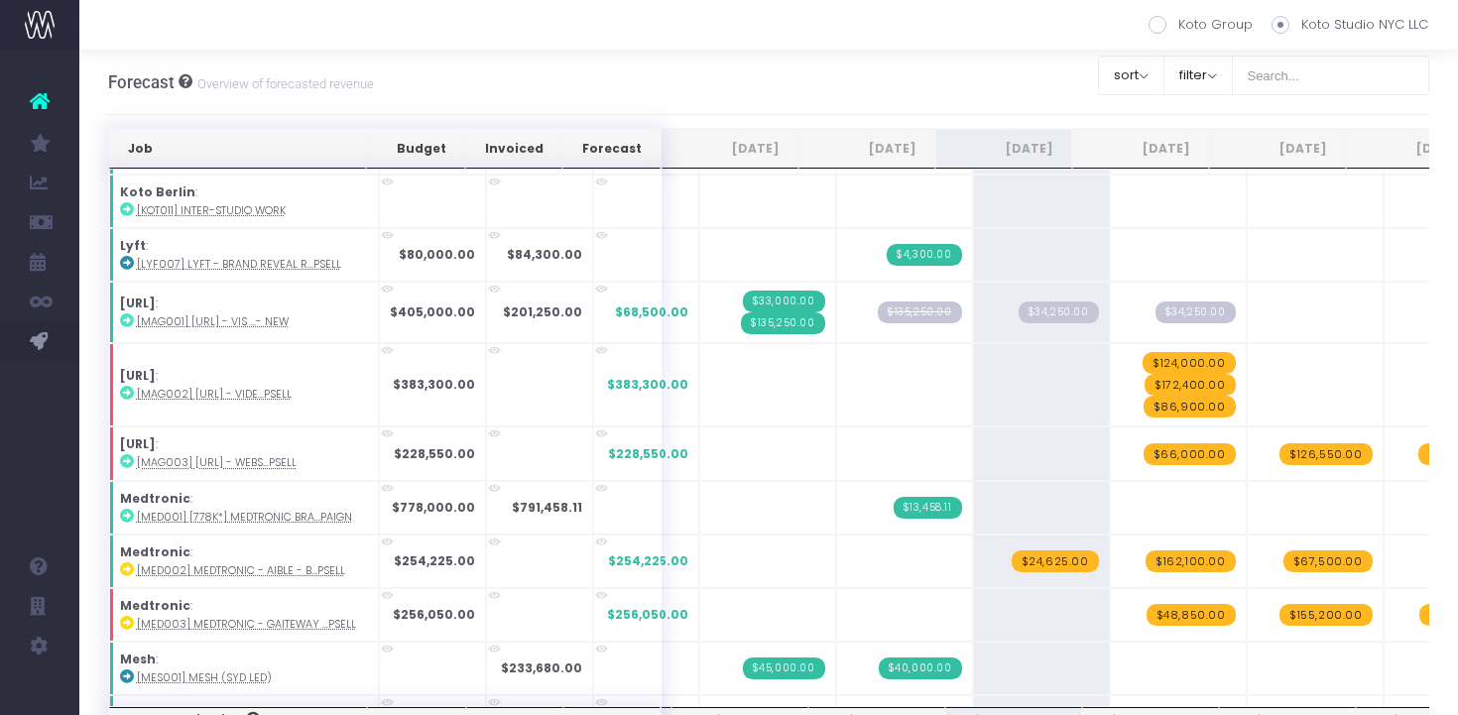
scroll to position [1938, 0]
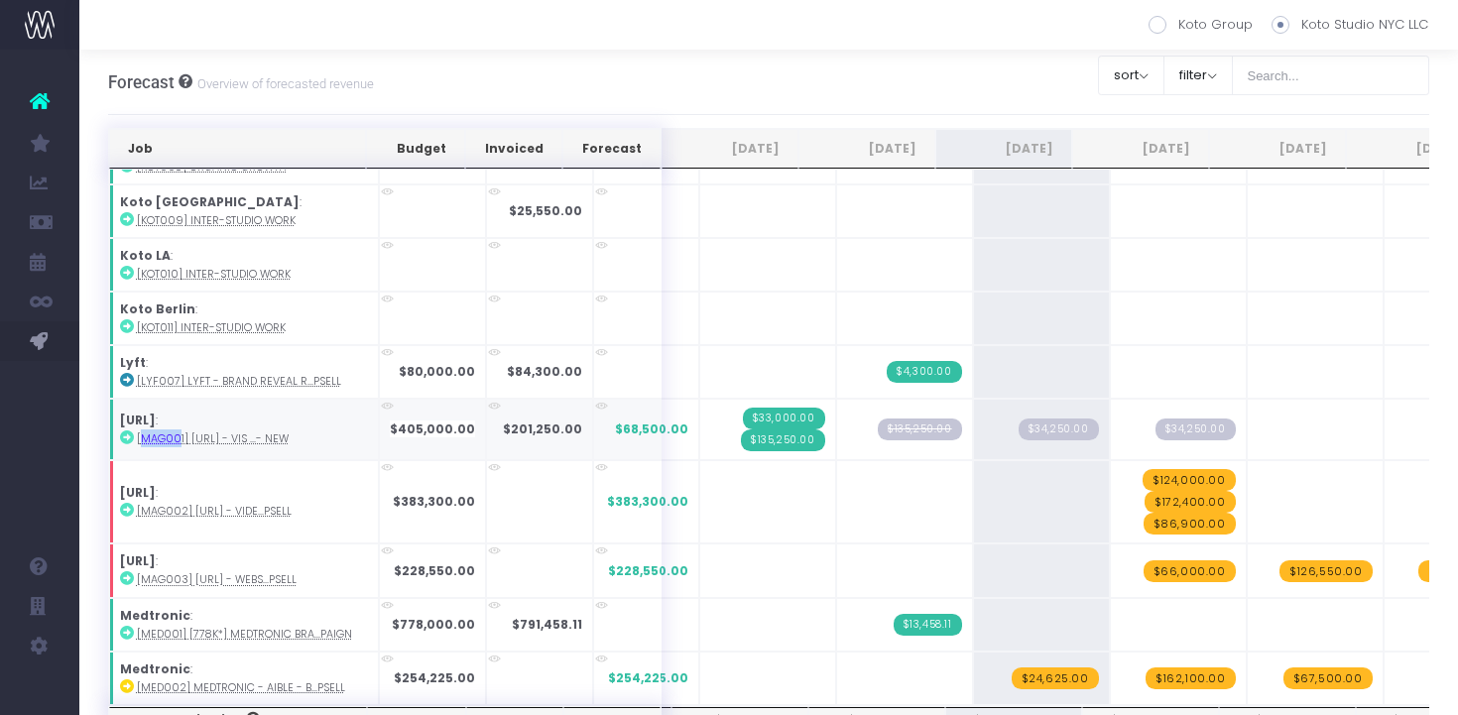
drag, startPoint x: 139, startPoint y: 432, endPoint x: 179, endPoint y: 435, distance: 40.8
click at [179, 435] on abbr "[MAG001] [URL] - Vis ...- New" at bounding box center [213, 438] width 152 height 15
copy abbr "MAG00"
click at [893, 429] on span "$135,250.00" at bounding box center [919, 429] width 84 height 22
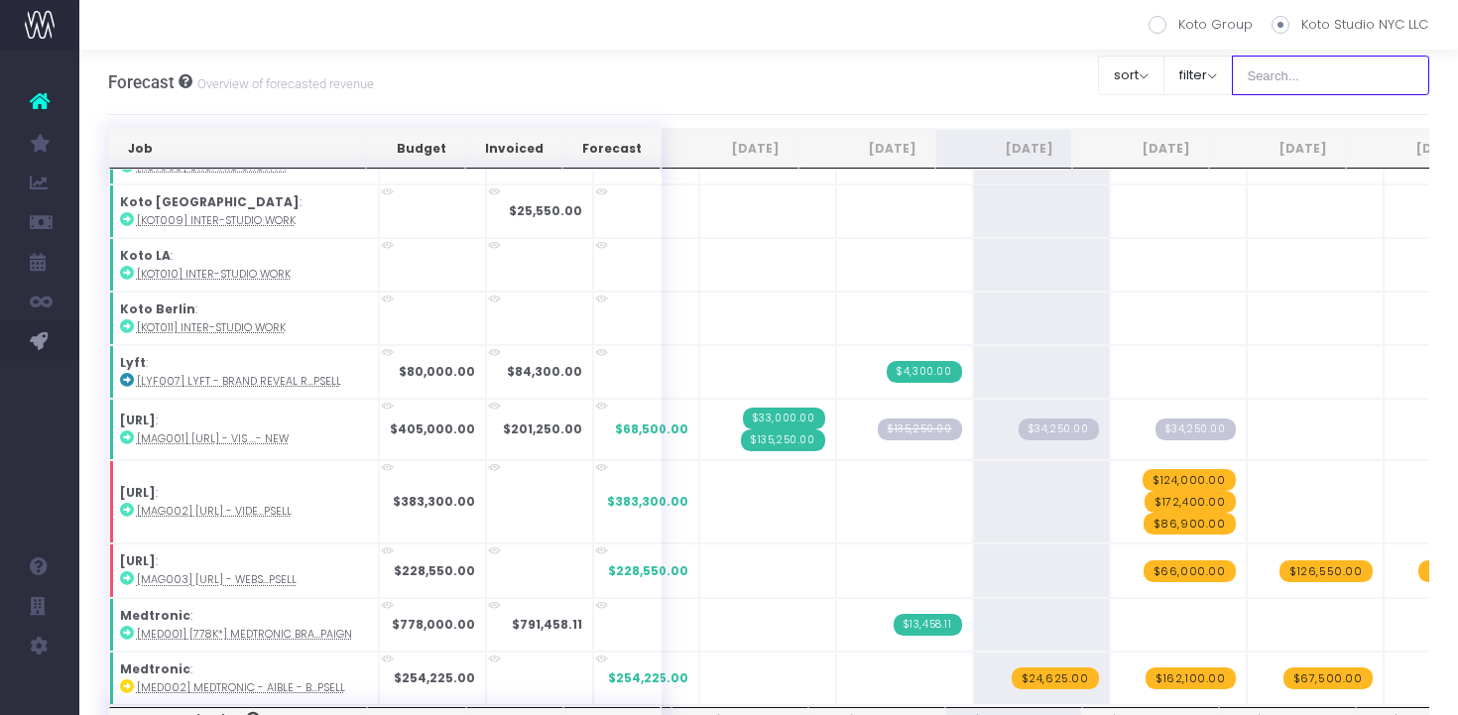
click at [1309, 66] on input "text" at bounding box center [1330, 76] width 198 height 40
type input "kiera"
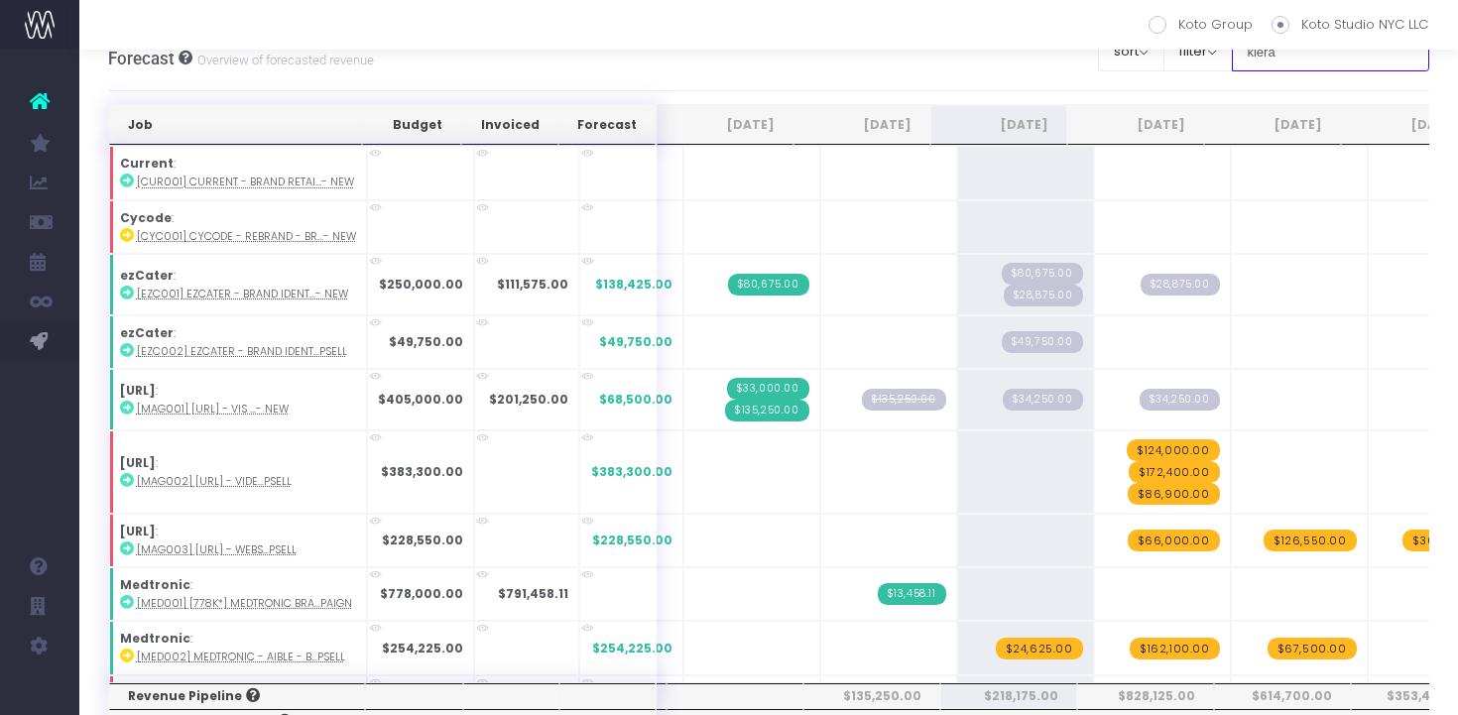
scroll to position [30, 1]
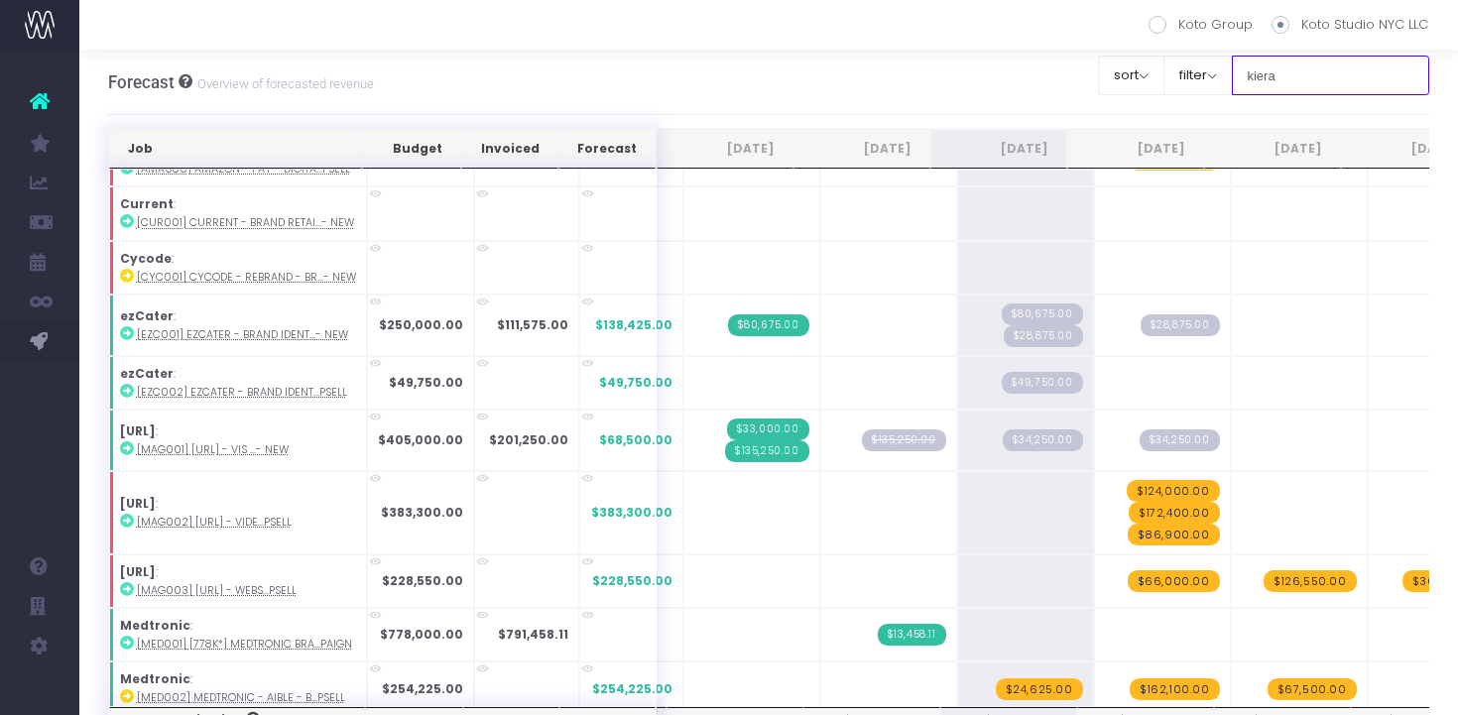
click at [1355, 80] on input "kiera" at bounding box center [1330, 76] width 198 height 40
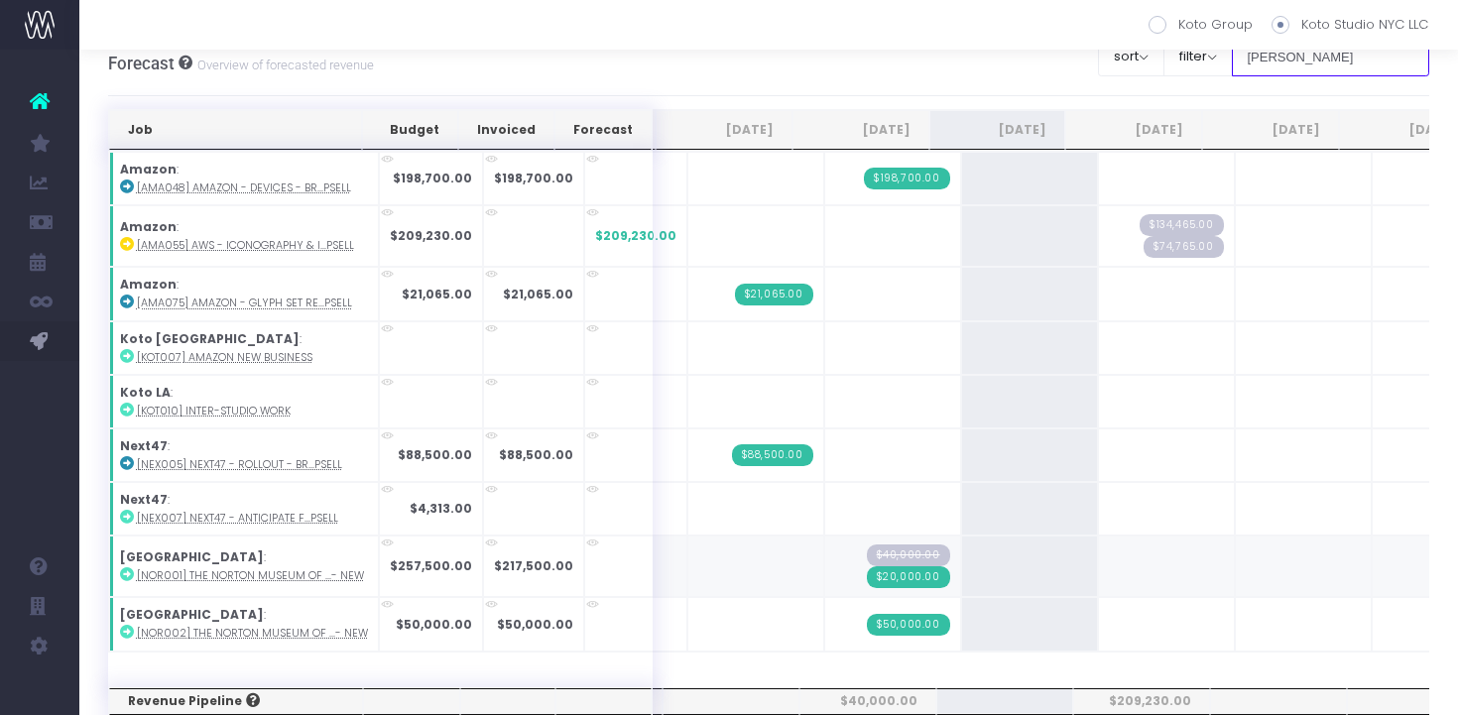
scroll to position [0, 0]
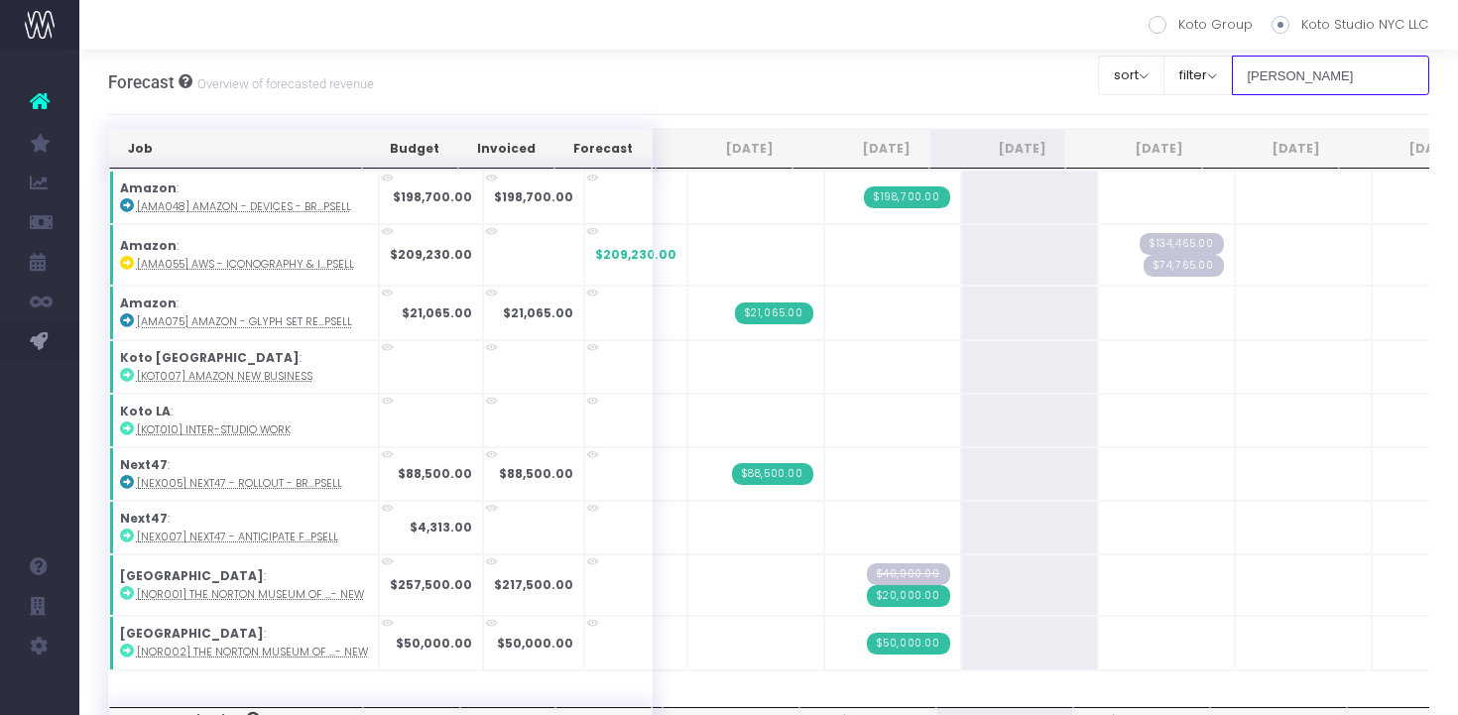
click at [1336, 89] on input "hannah" at bounding box center [1330, 76] width 198 height 40
type input "nuban"
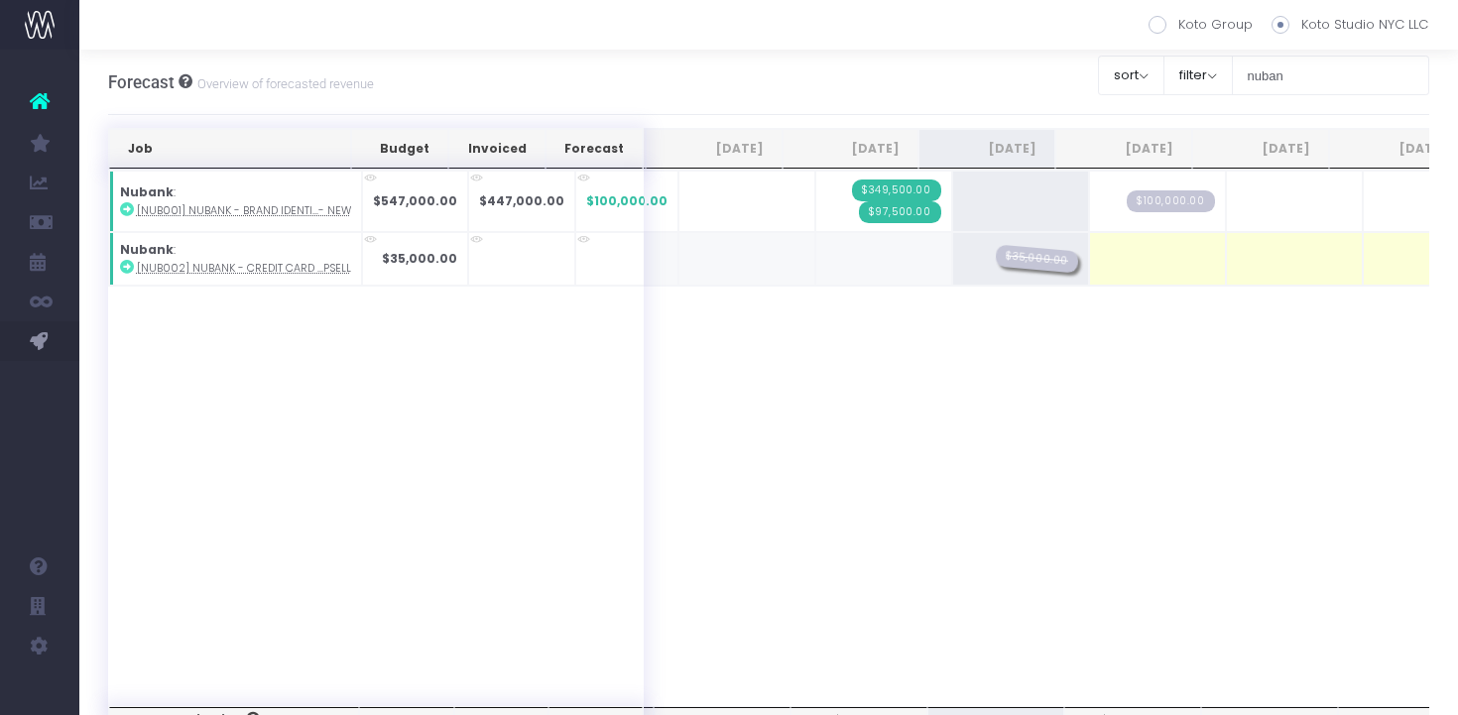
drag, startPoint x: 863, startPoint y: 257, endPoint x: 985, endPoint y: 257, distance: 122.0
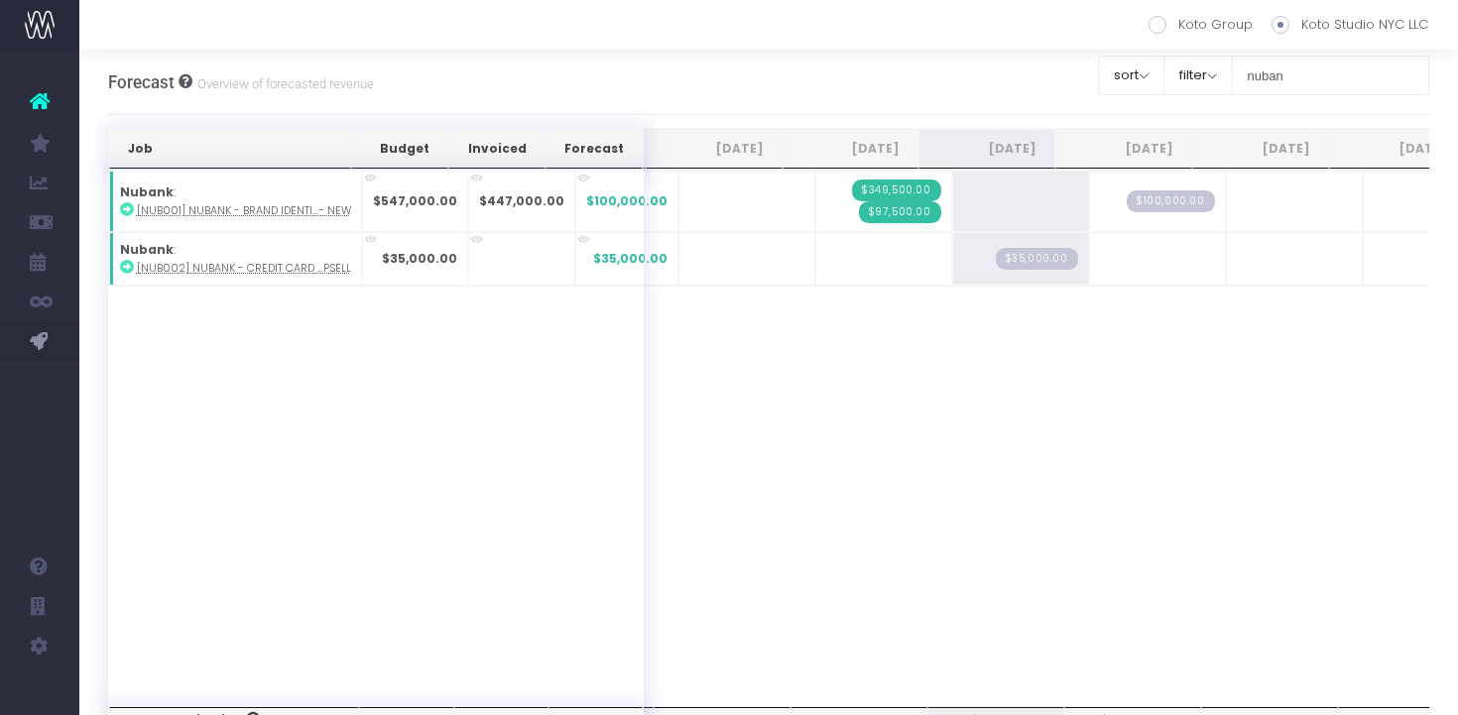
scroll to position [0, 1]
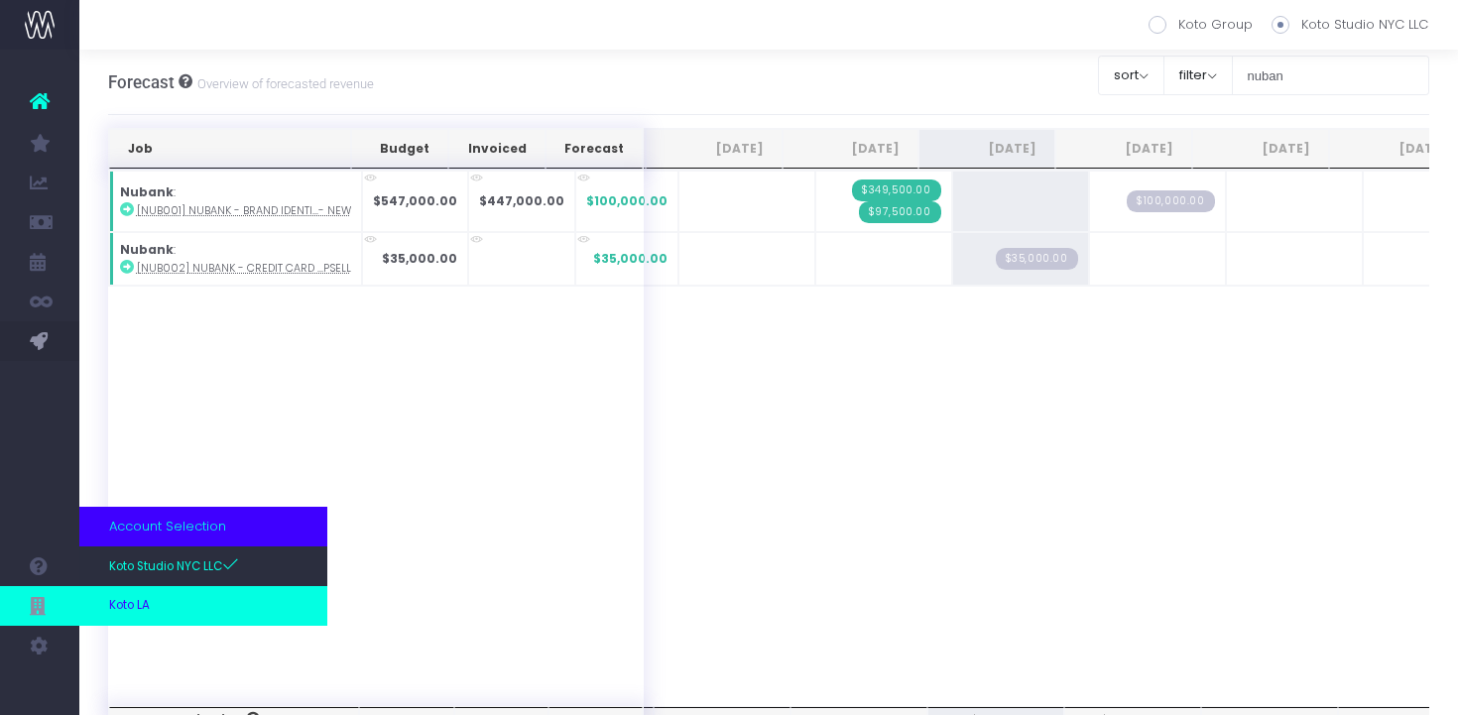
click at [183, 597] on link "Koto LA" at bounding box center [203, 606] width 248 height 40
